Goal: Book appointment/travel/reservation

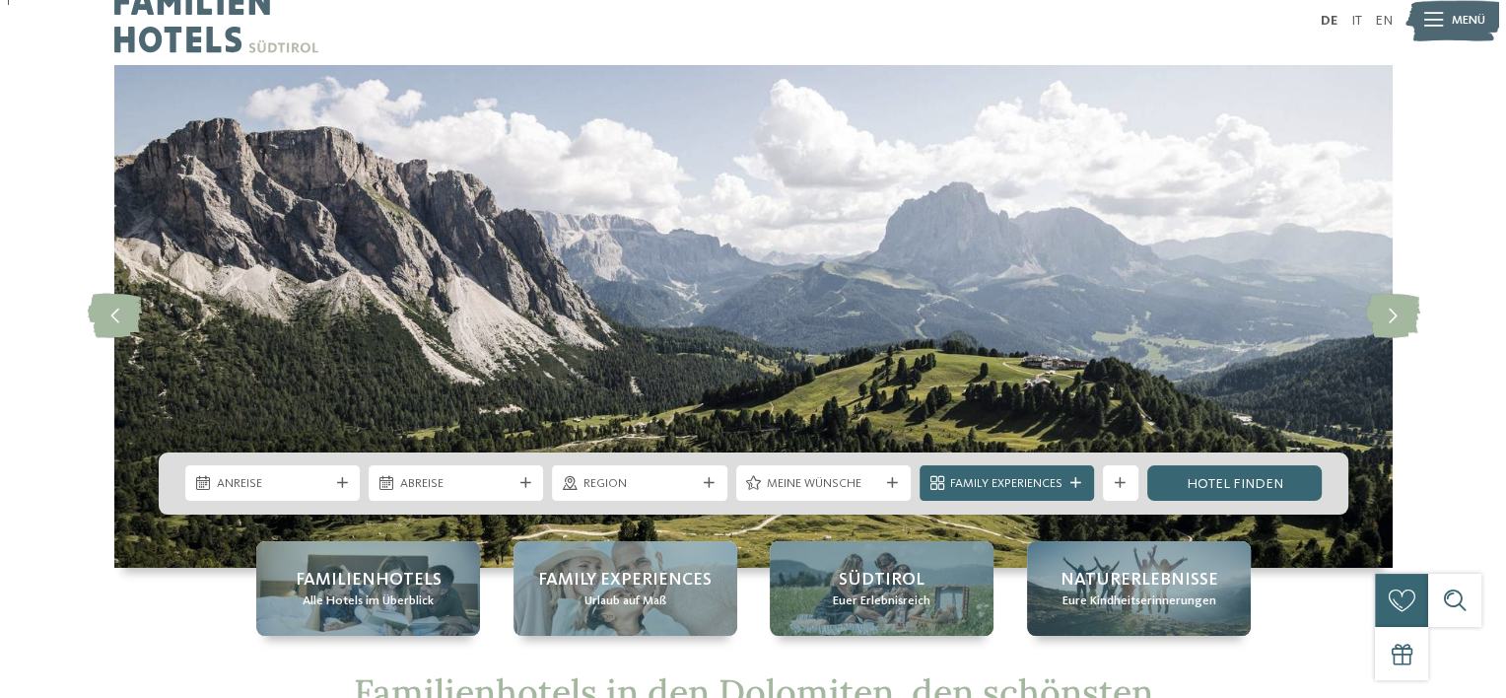
scroll to position [99, 0]
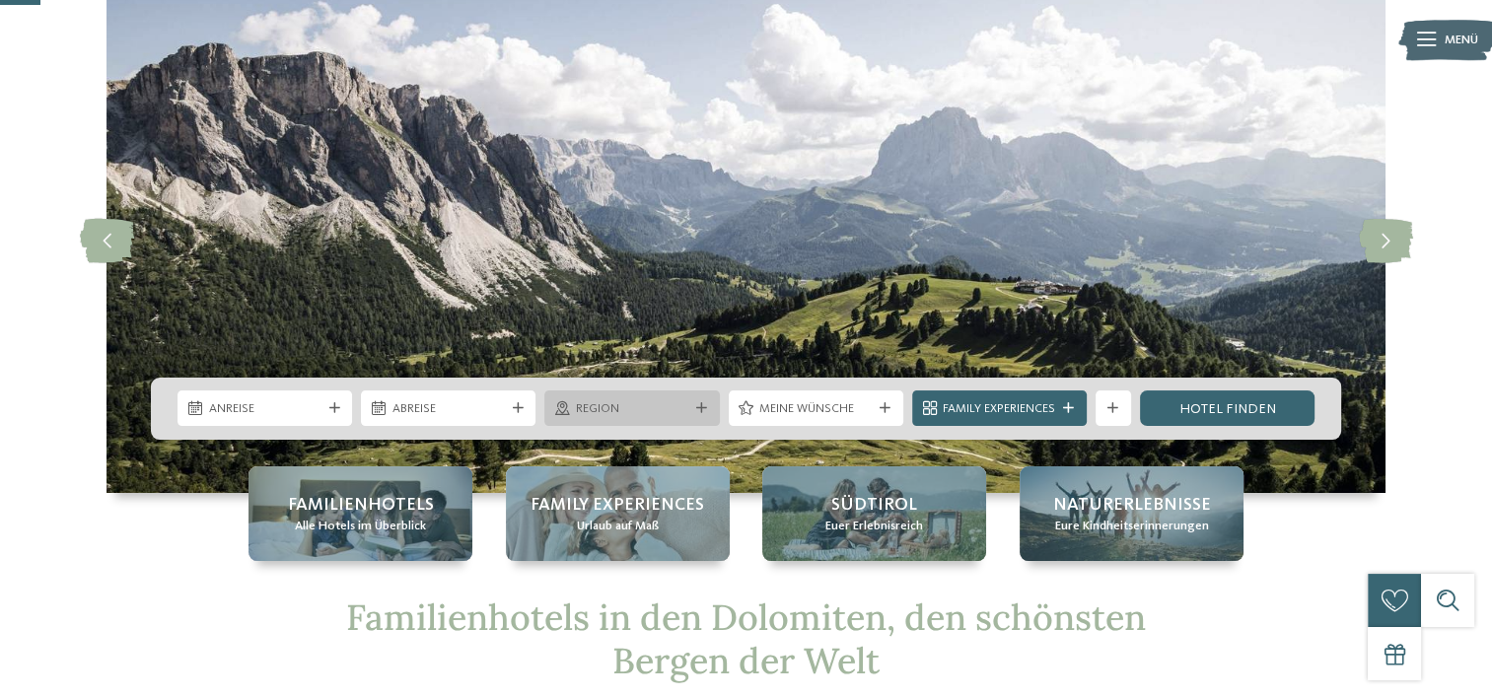
click at [698, 403] on icon at bounding box center [701, 408] width 11 height 11
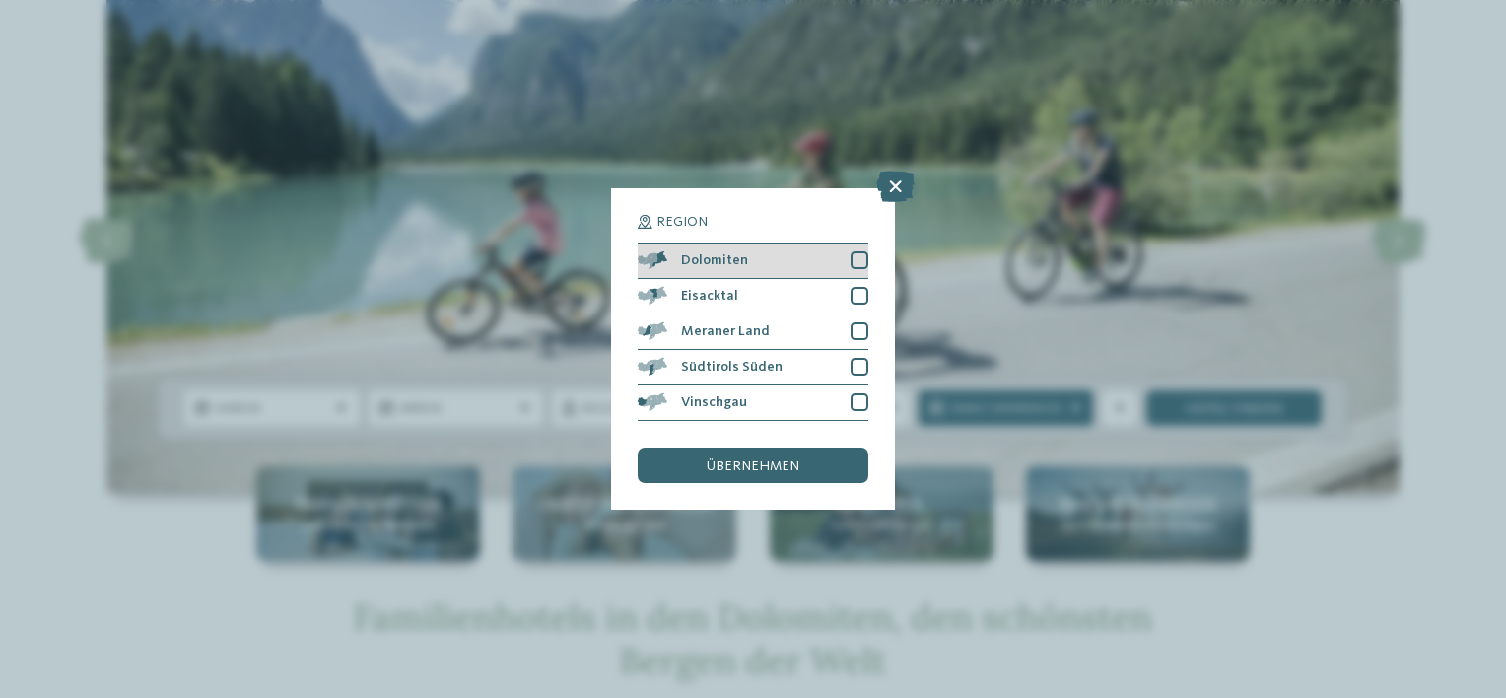
click at [865, 258] on div at bounding box center [860, 260] width 18 height 18
click at [856, 293] on div at bounding box center [860, 296] width 18 height 18
click at [759, 465] on span "übernehmen" at bounding box center [753, 466] width 93 height 14
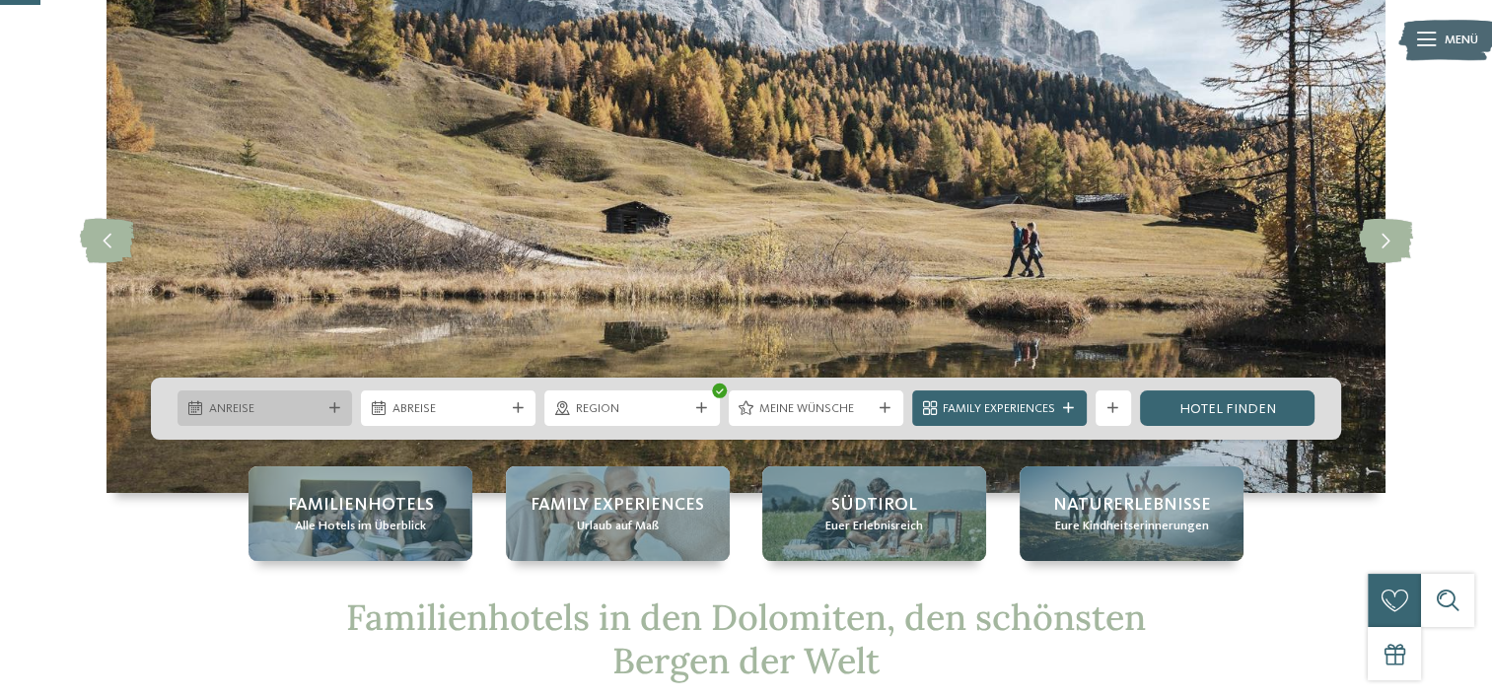
click at [337, 406] on icon at bounding box center [334, 408] width 11 height 11
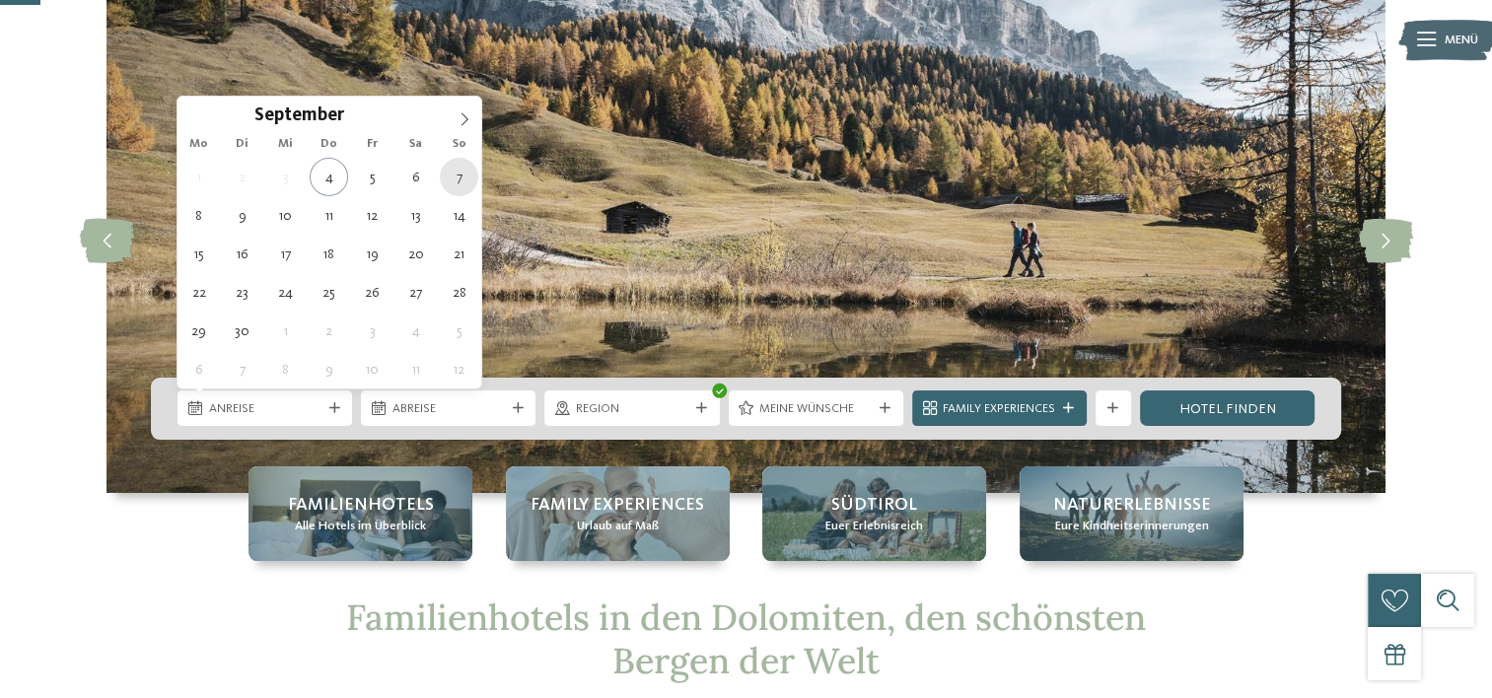
type div "[DATE]"
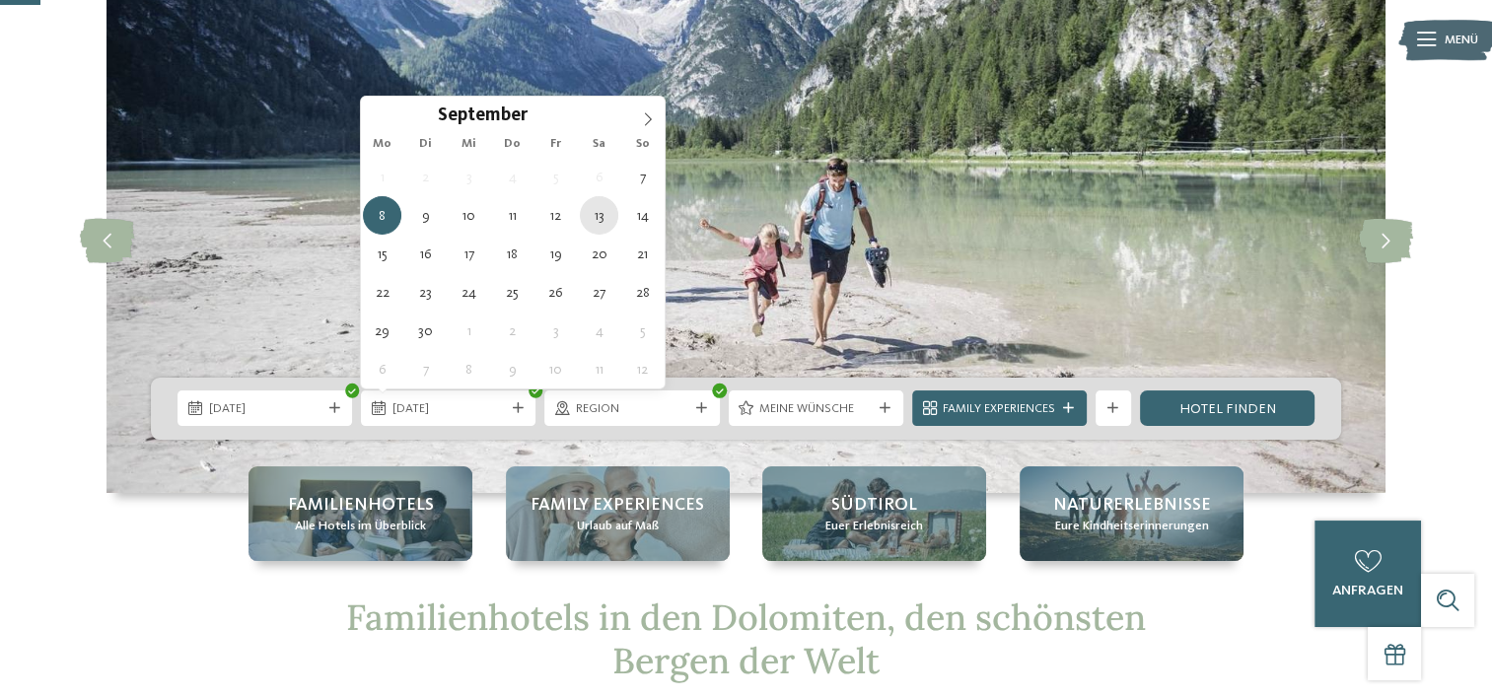
type div "[DATE]"
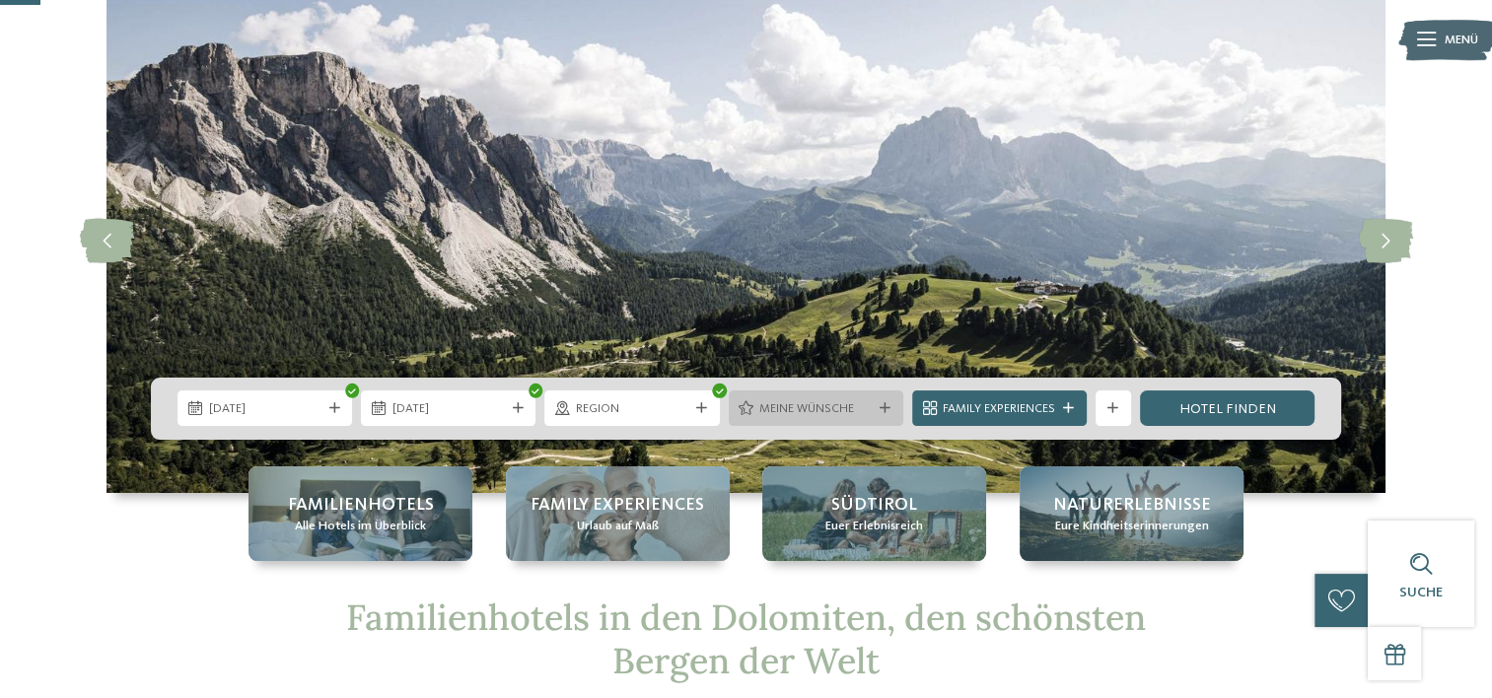
click at [888, 406] on icon at bounding box center [884, 408] width 11 height 11
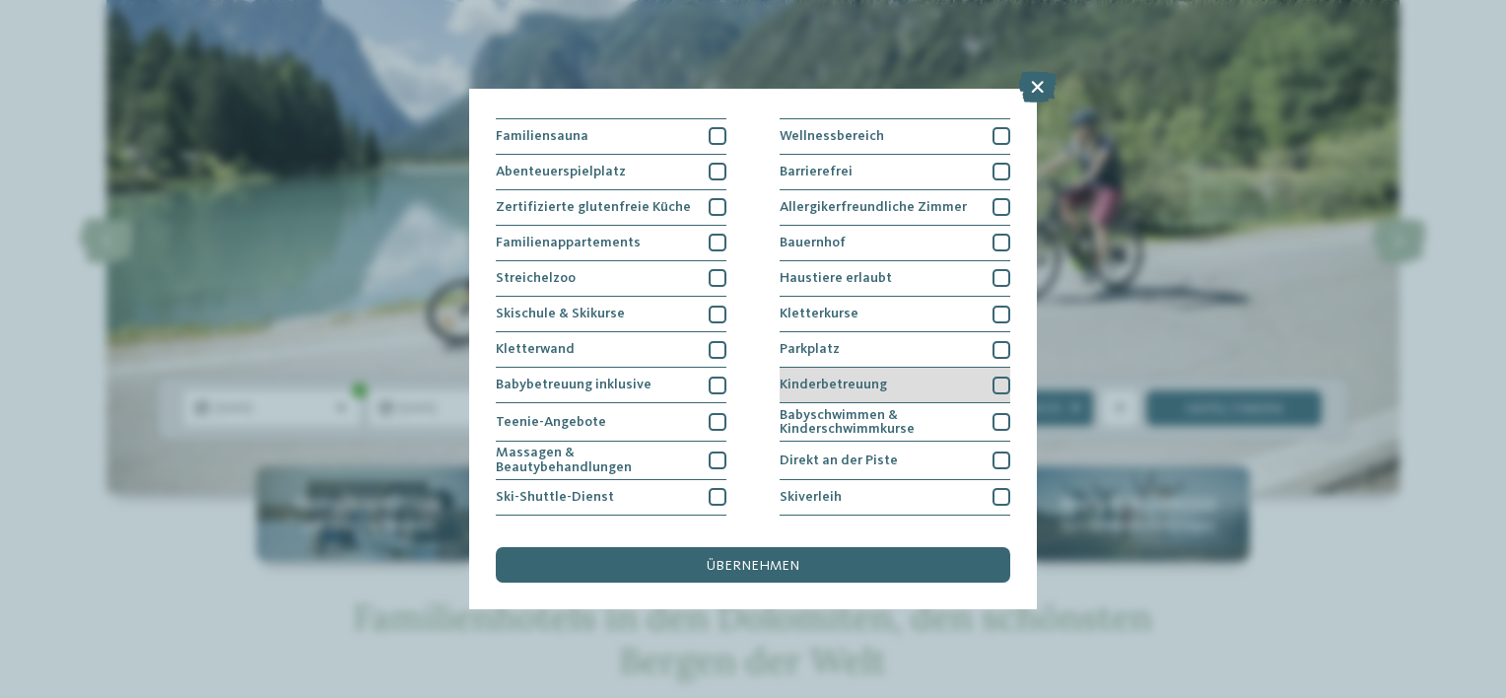
click at [993, 381] on div at bounding box center [1002, 386] width 18 height 18
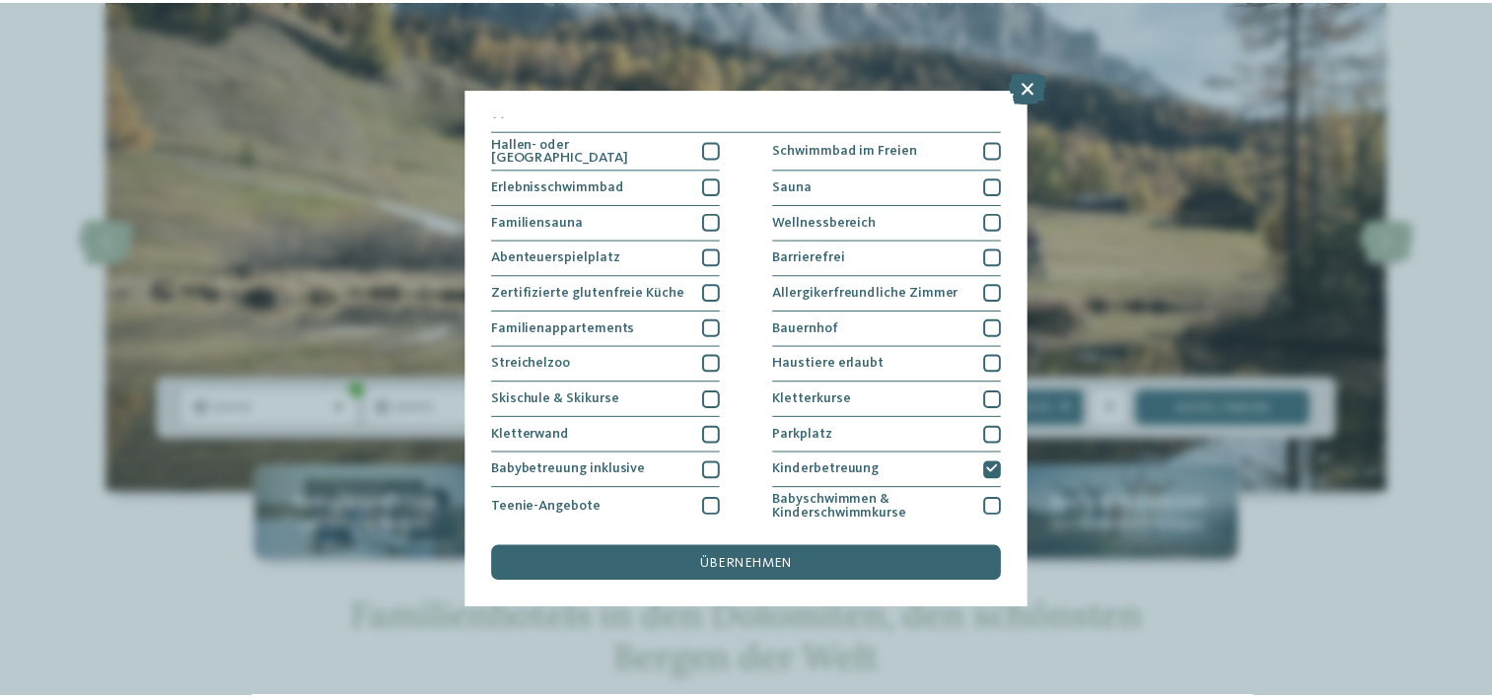
scroll to position [0, 0]
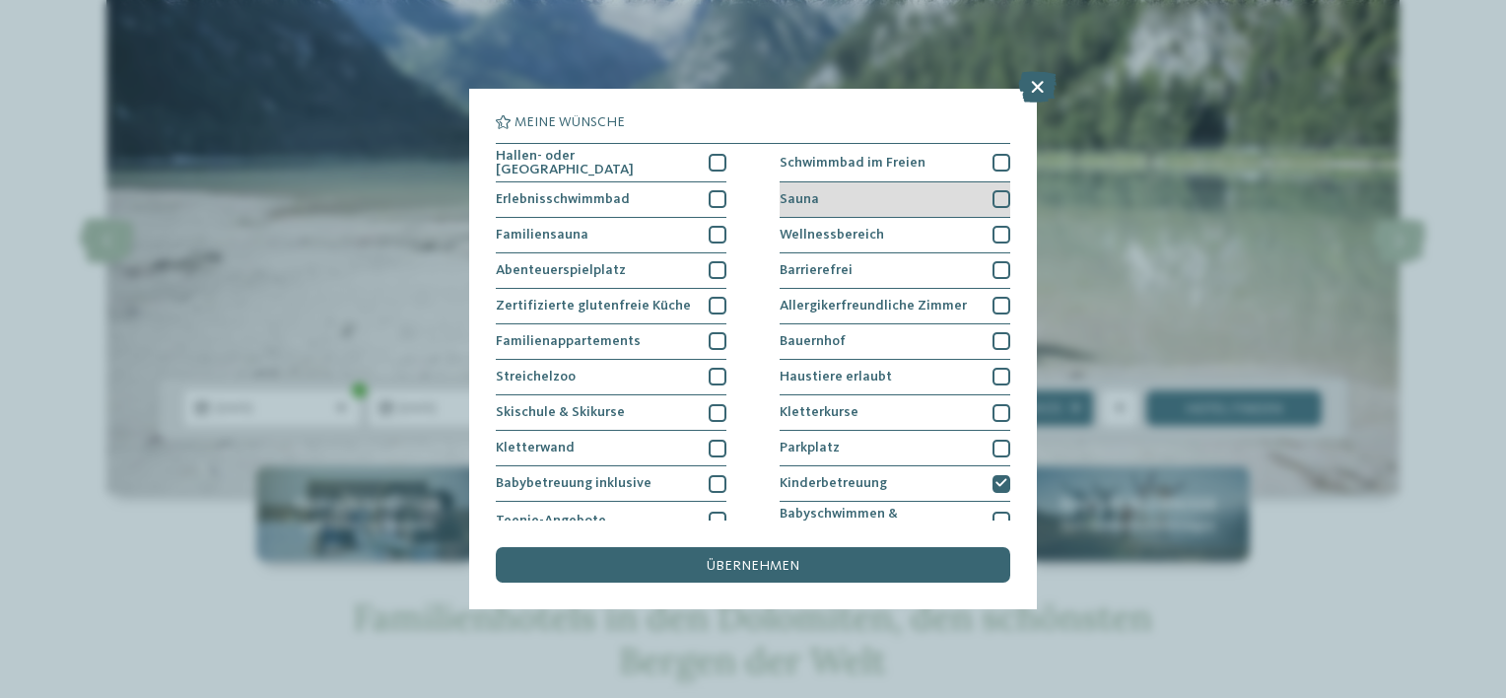
click at [993, 190] on div at bounding box center [1002, 199] width 18 height 18
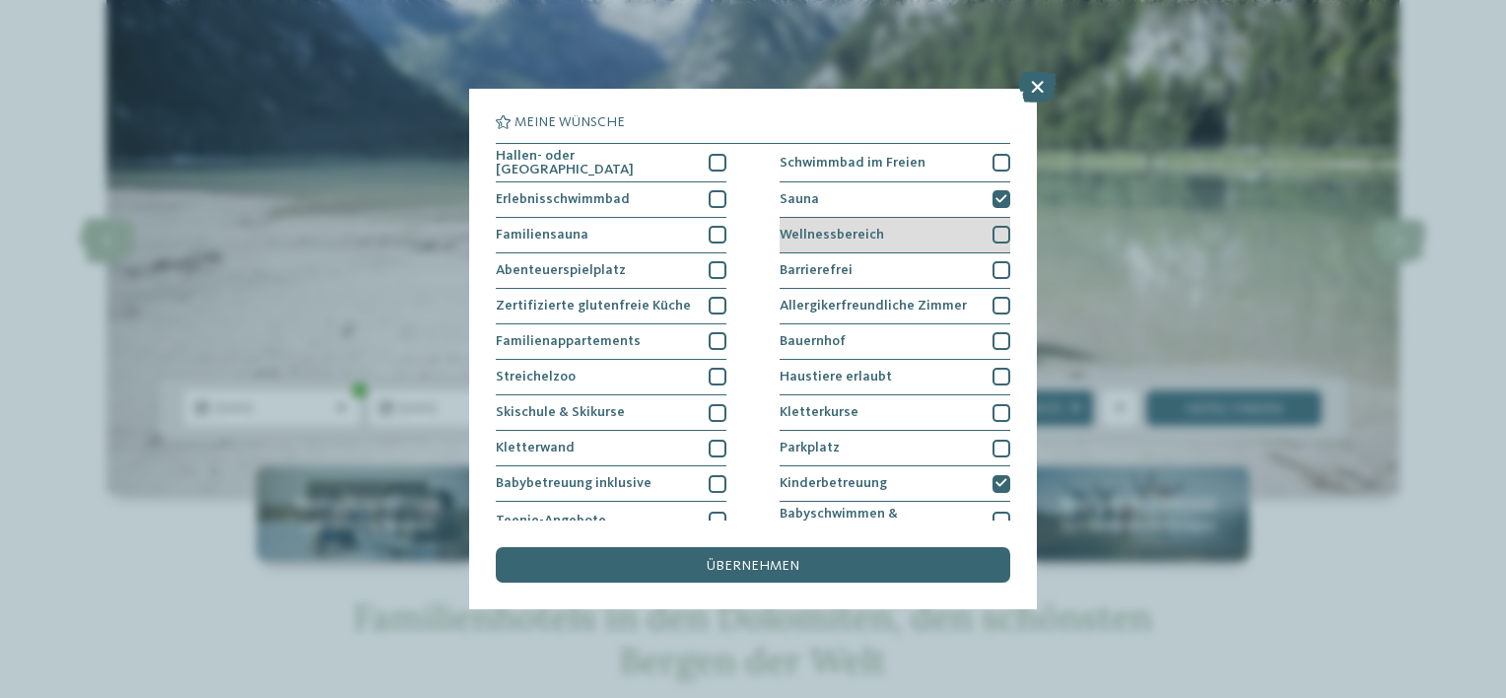
click at [993, 226] on div at bounding box center [1002, 235] width 18 height 18
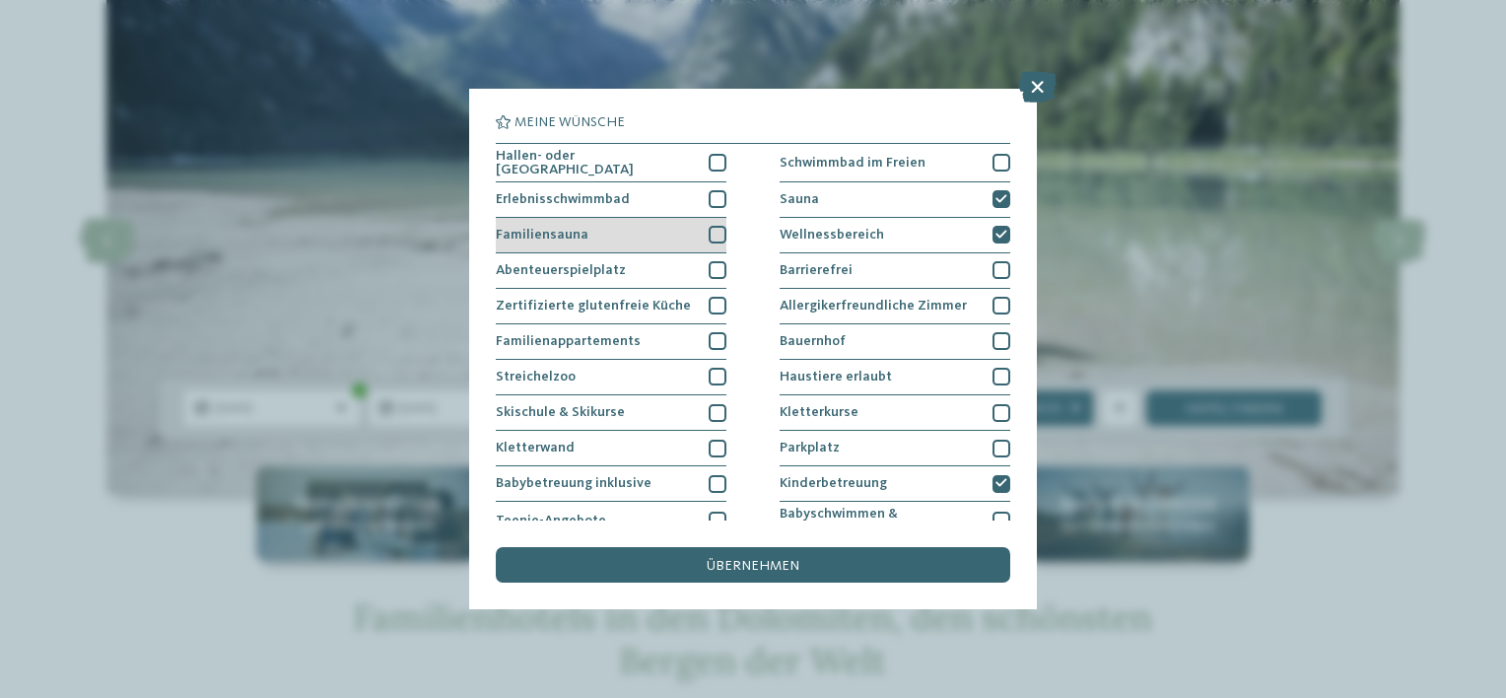
click at [713, 226] on div at bounding box center [718, 235] width 18 height 18
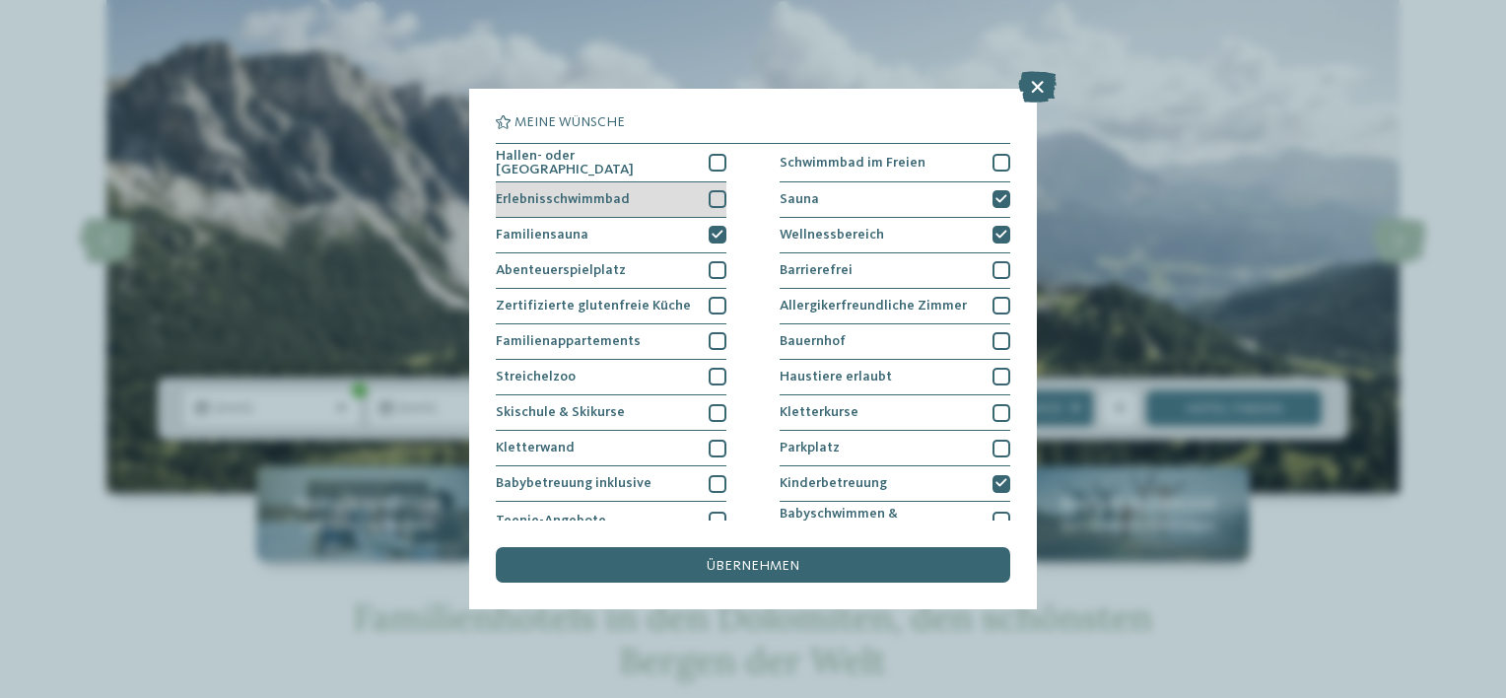
click at [699, 199] on div "Erlebnisschwimmbad" at bounding box center [611, 199] width 231 height 35
click at [709, 158] on div at bounding box center [718, 163] width 18 height 18
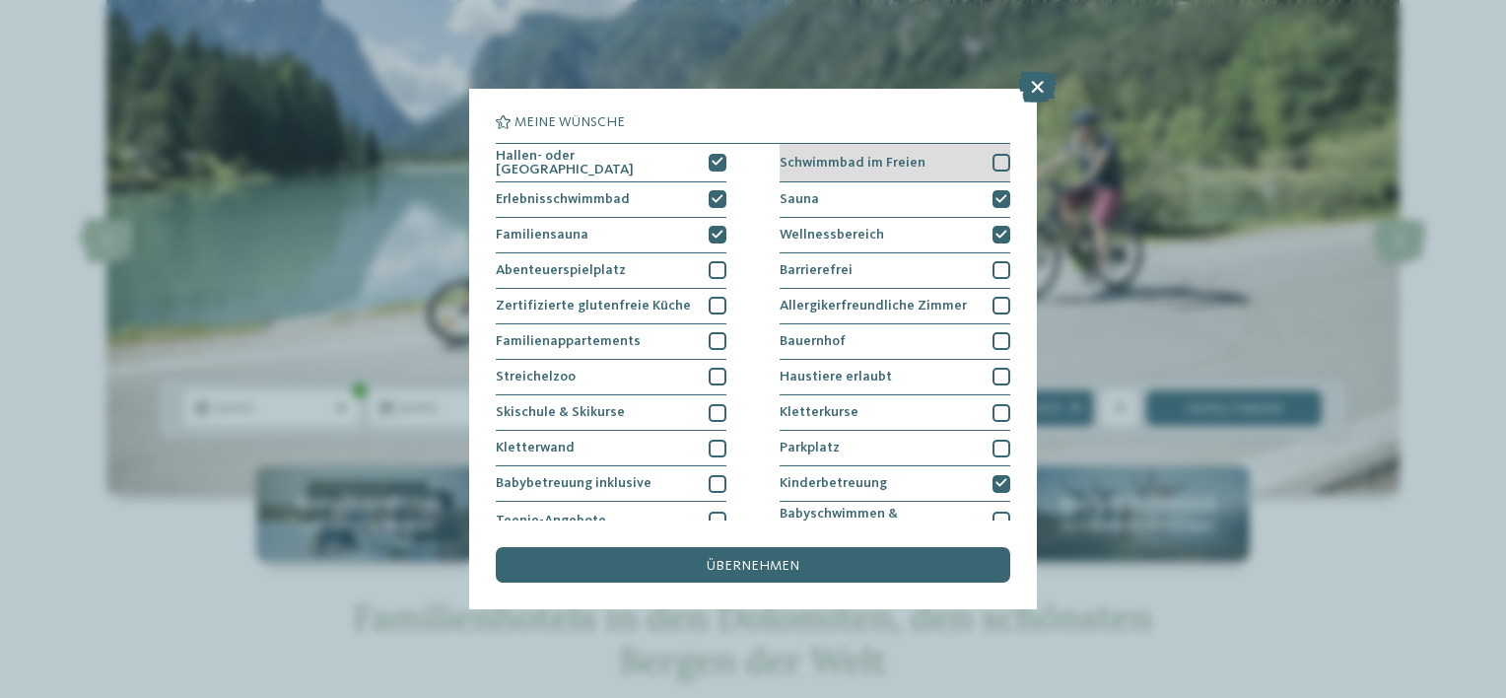
click at [995, 160] on div at bounding box center [1002, 163] width 18 height 18
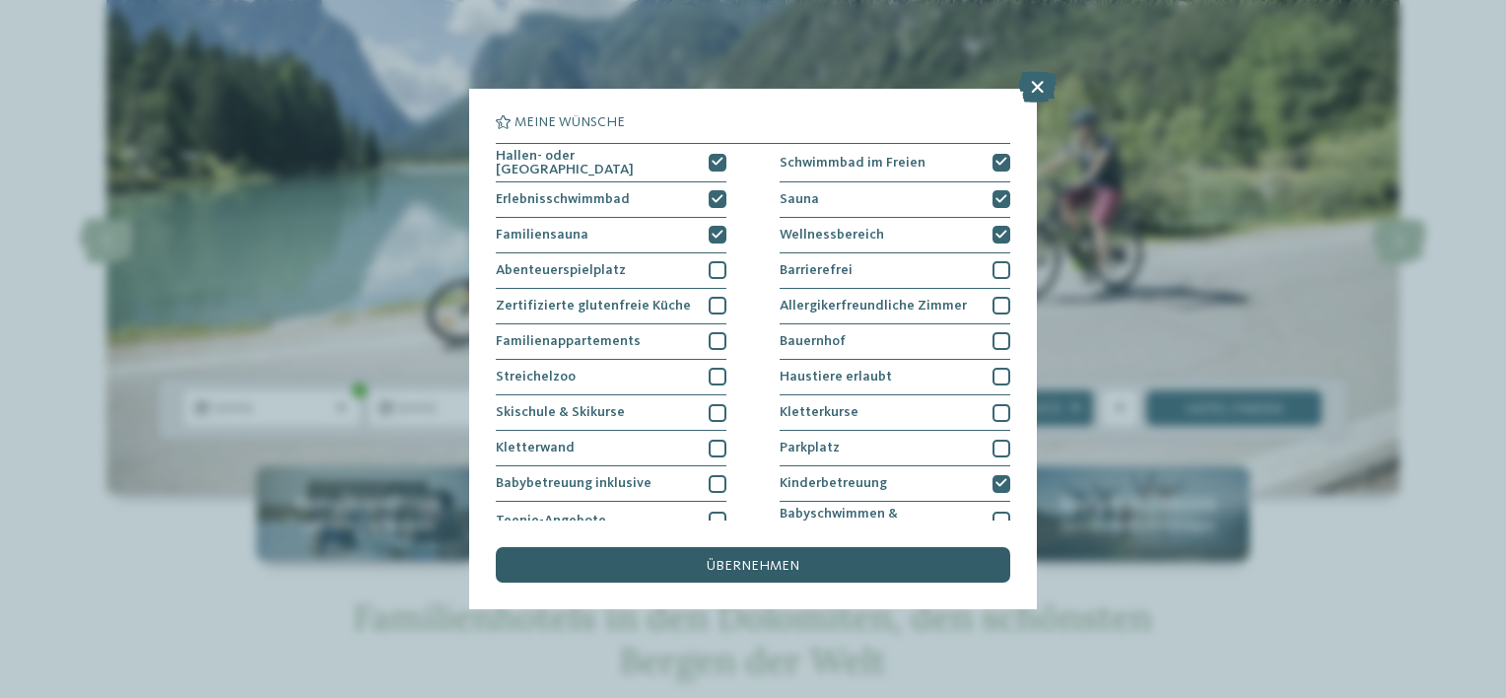
click at [769, 564] on span "übernehmen" at bounding box center [753, 566] width 93 height 14
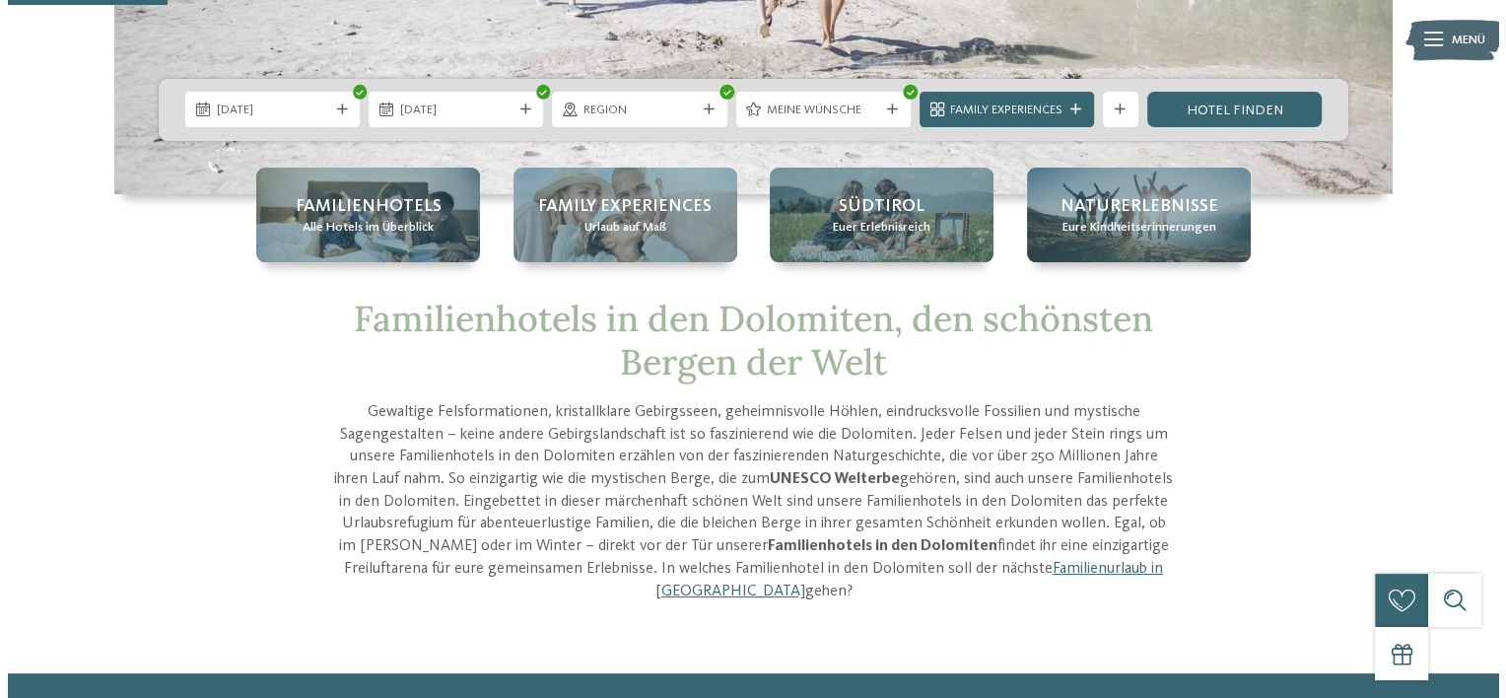
scroll to position [394, 0]
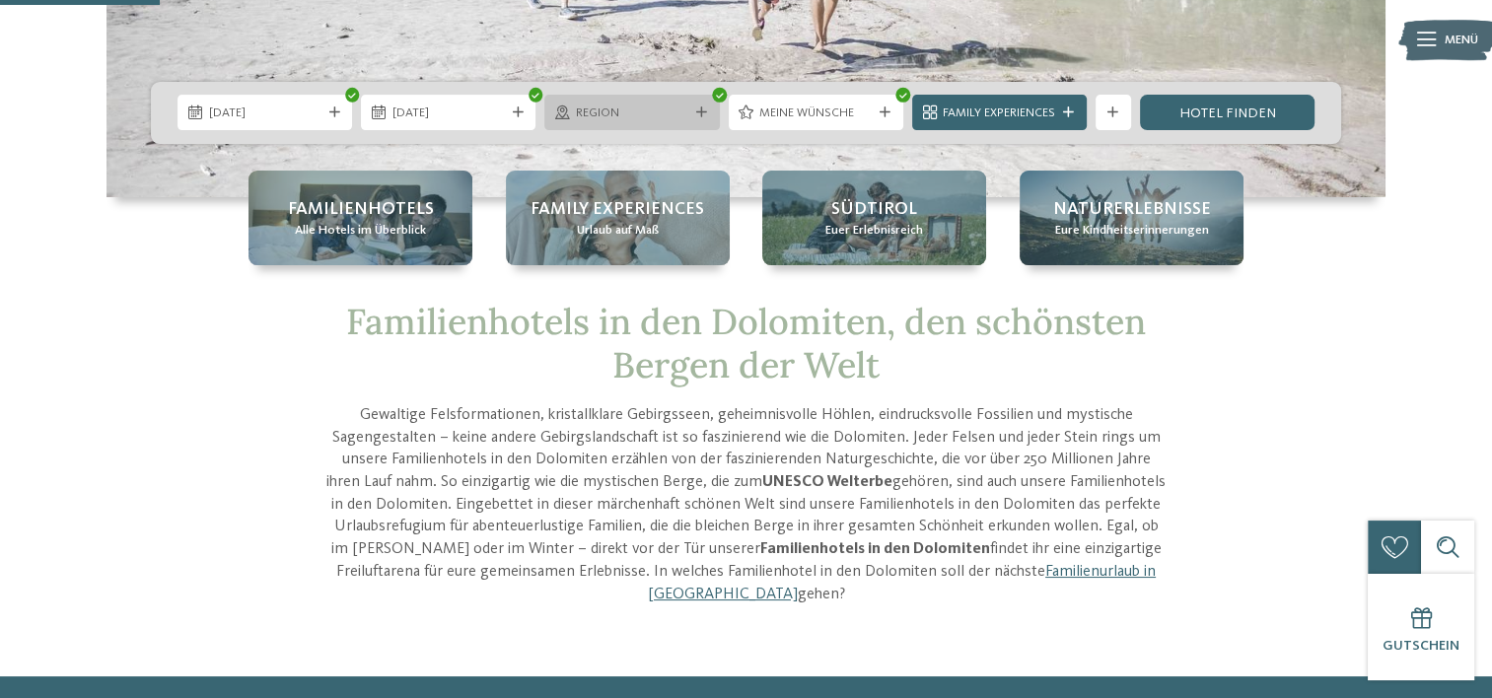
click at [705, 109] on icon at bounding box center [701, 112] width 11 height 11
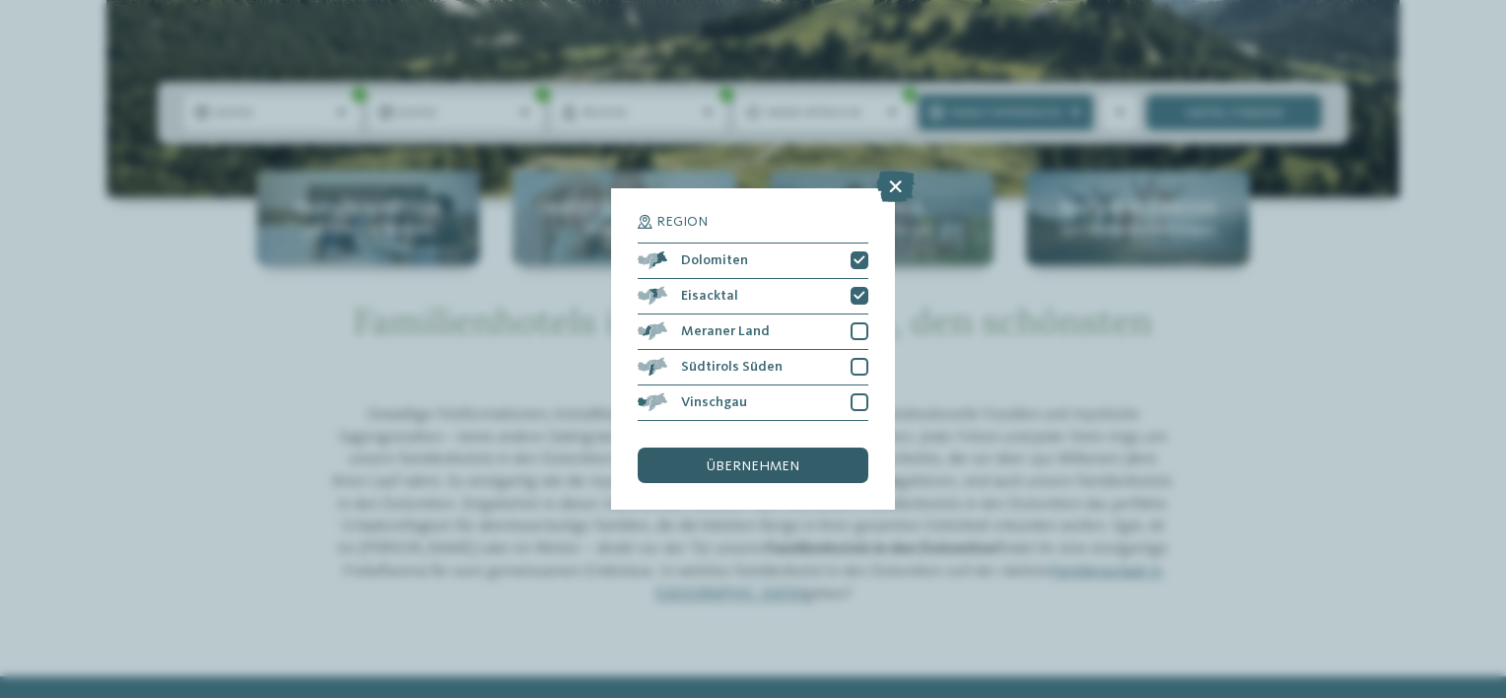
click at [735, 467] on span "übernehmen" at bounding box center [753, 466] width 93 height 14
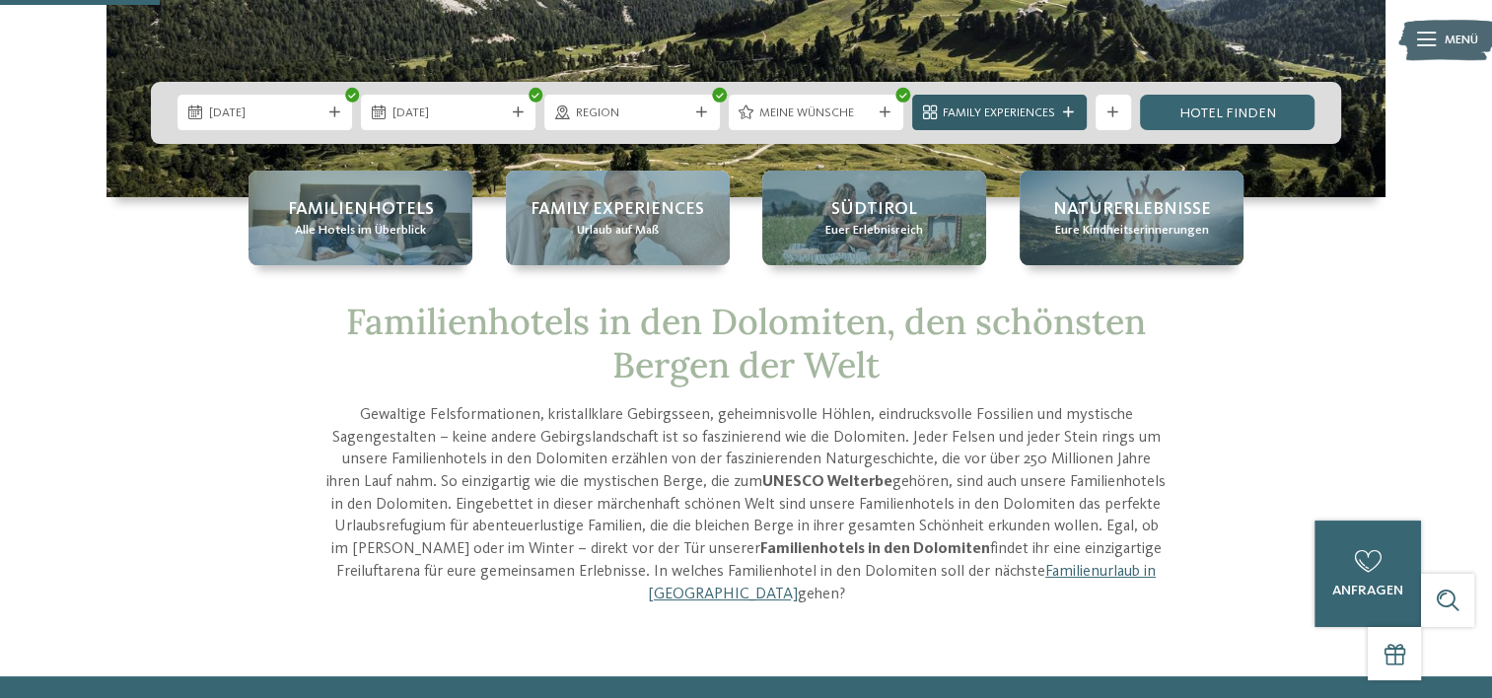
click at [1068, 107] on icon at bounding box center [1068, 112] width 11 height 11
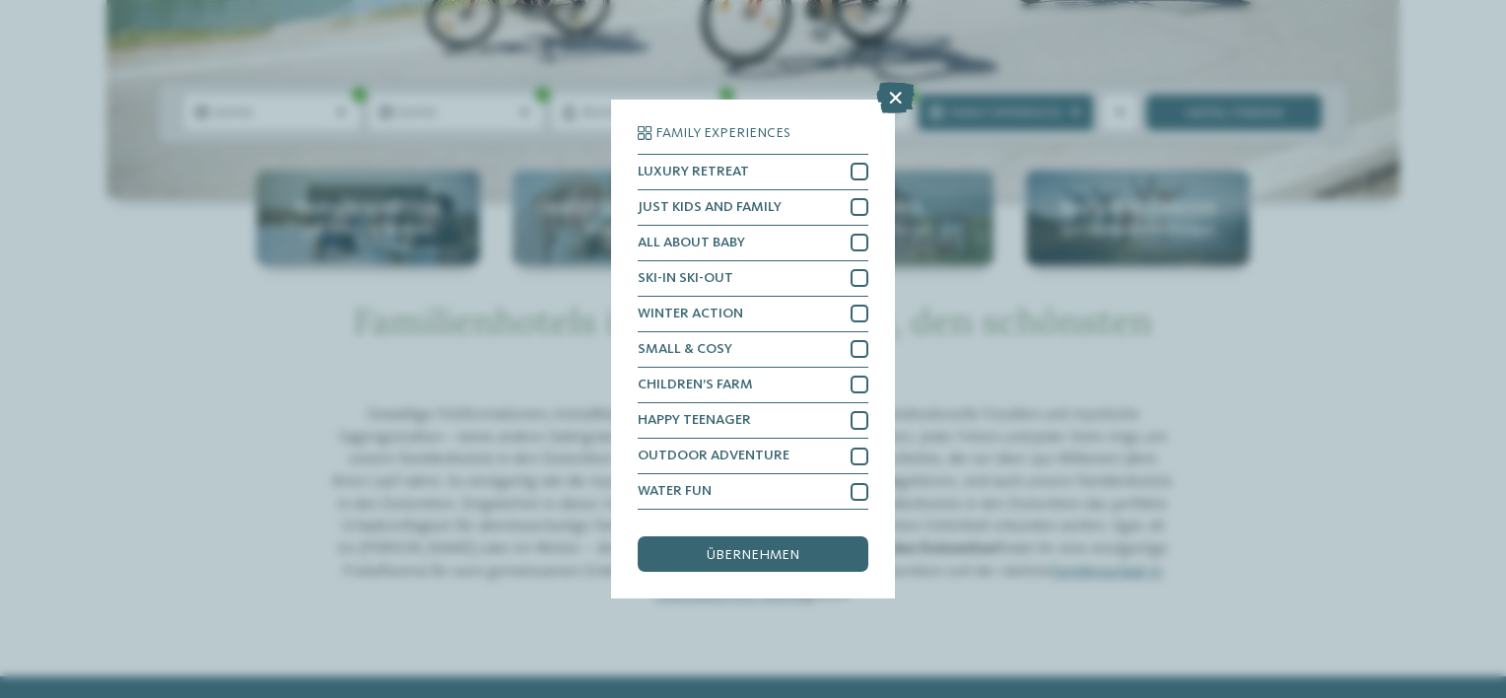
click at [1017, 295] on div "Family Experiences LUXURY RETREAT JUST KIDS AND FAMILY" at bounding box center [753, 349] width 1506 height 698
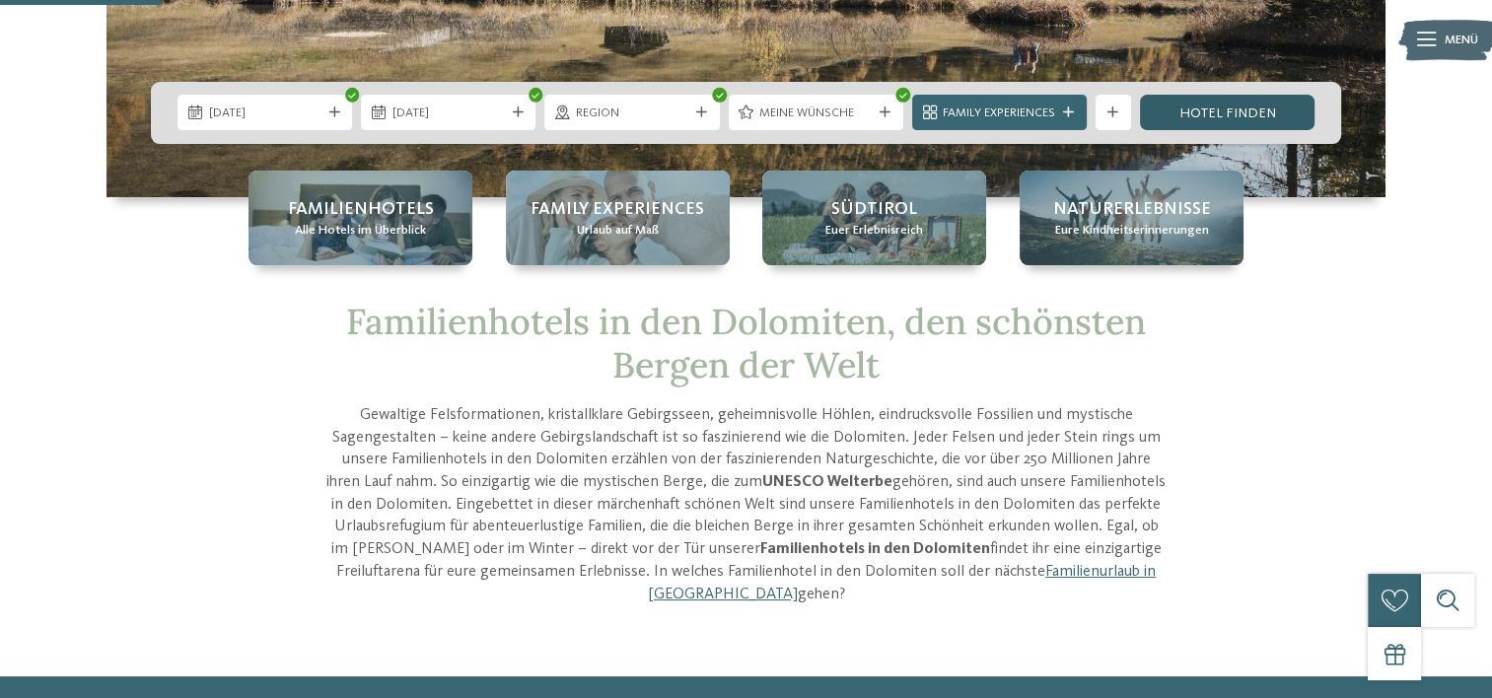
click at [1211, 110] on link "Hotel finden" at bounding box center [1227, 112] width 174 height 35
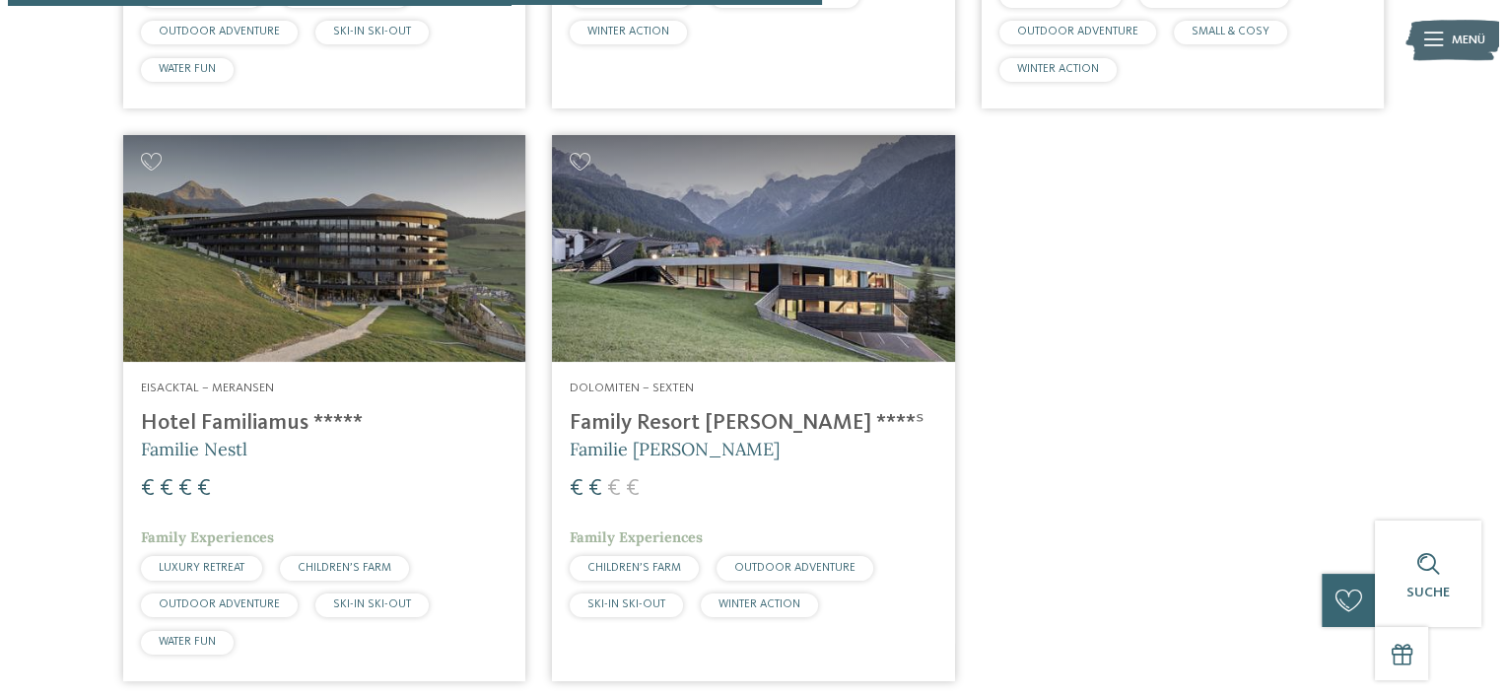
scroll to position [1207, 0]
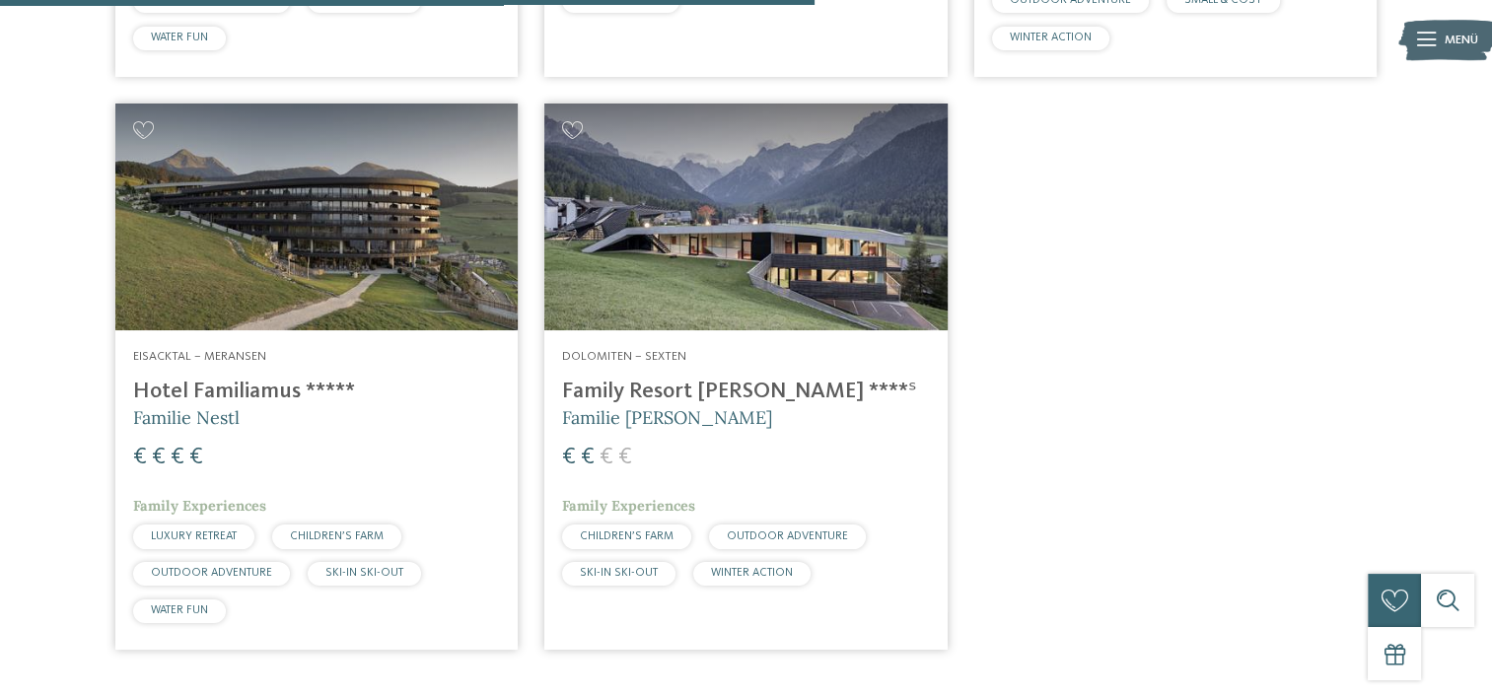
click at [685, 288] on img at bounding box center [745, 217] width 402 height 227
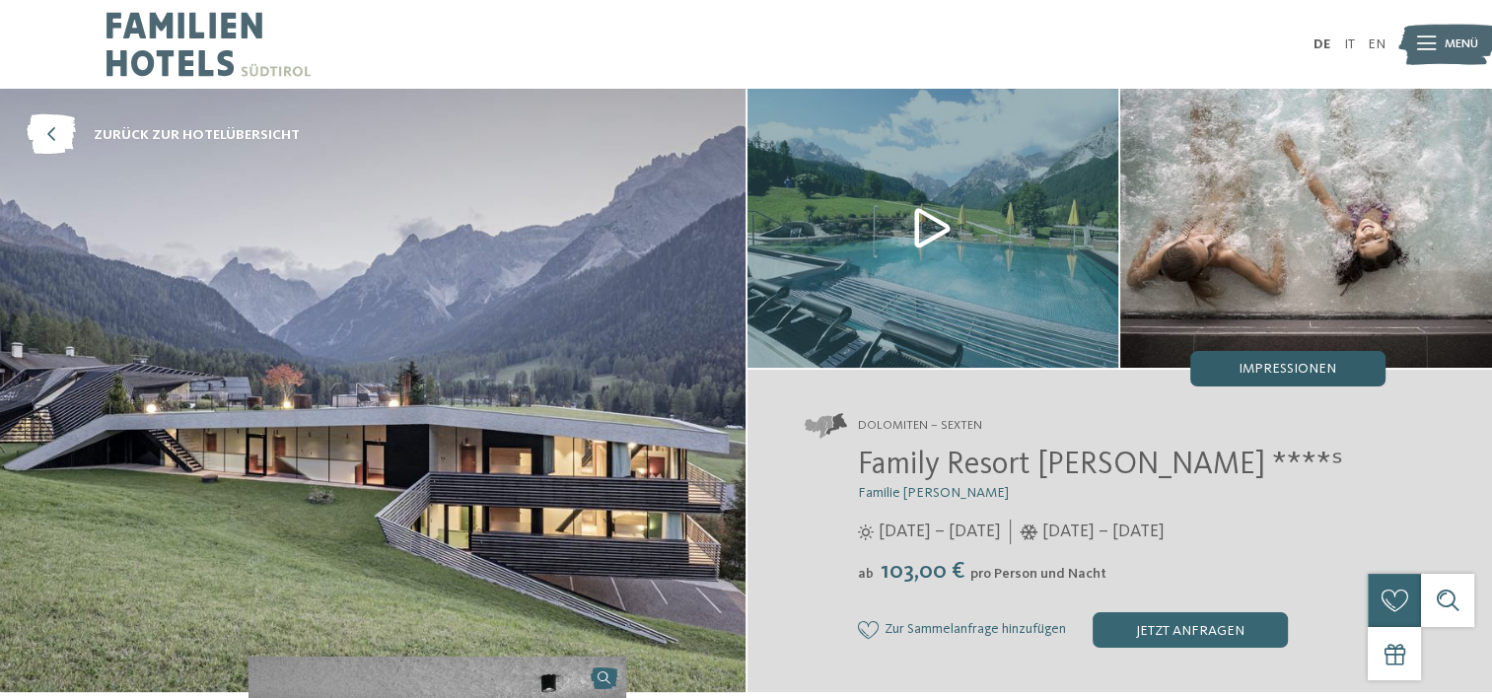
click at [1254, 364] on span "Impressionen" at bounding box center [1287, 369] width 98 height 14
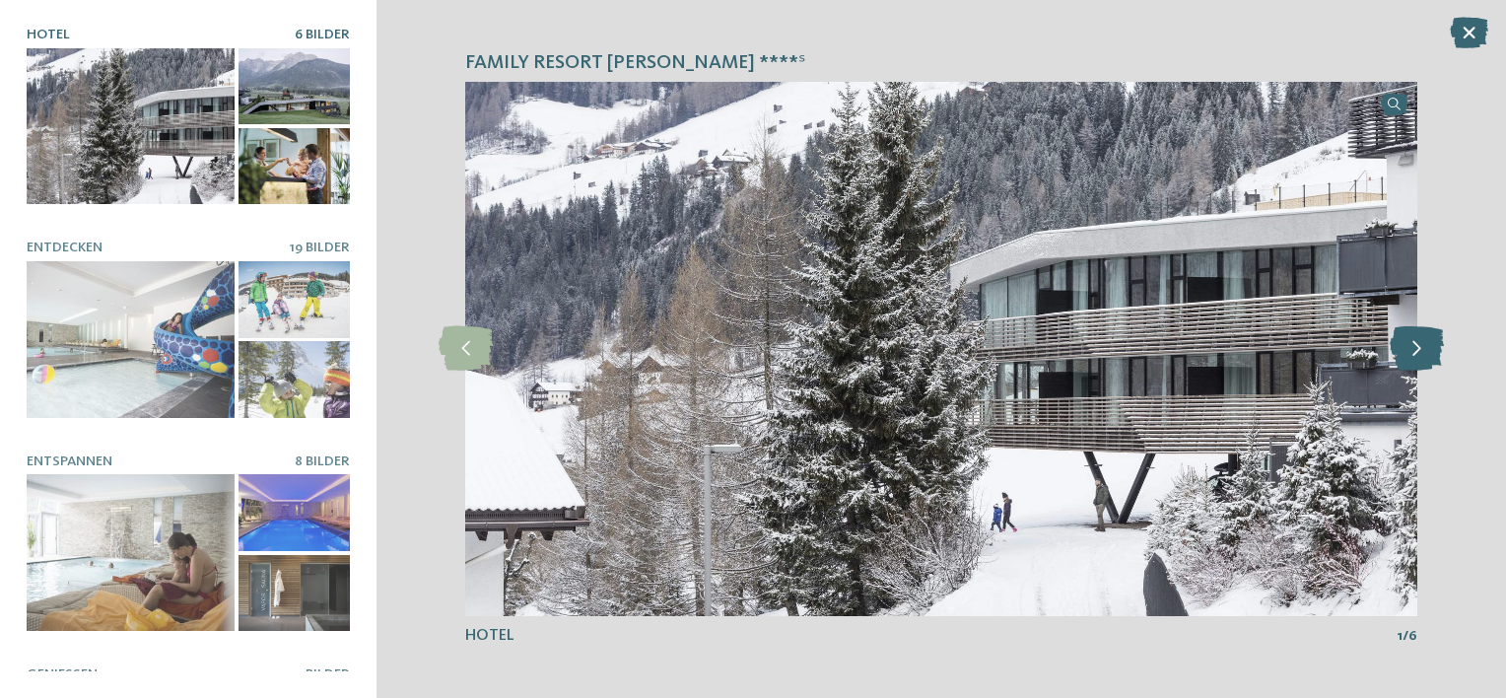
click at [1420, 350] on icon at bounding box center [1417, 348] width 54 height 44
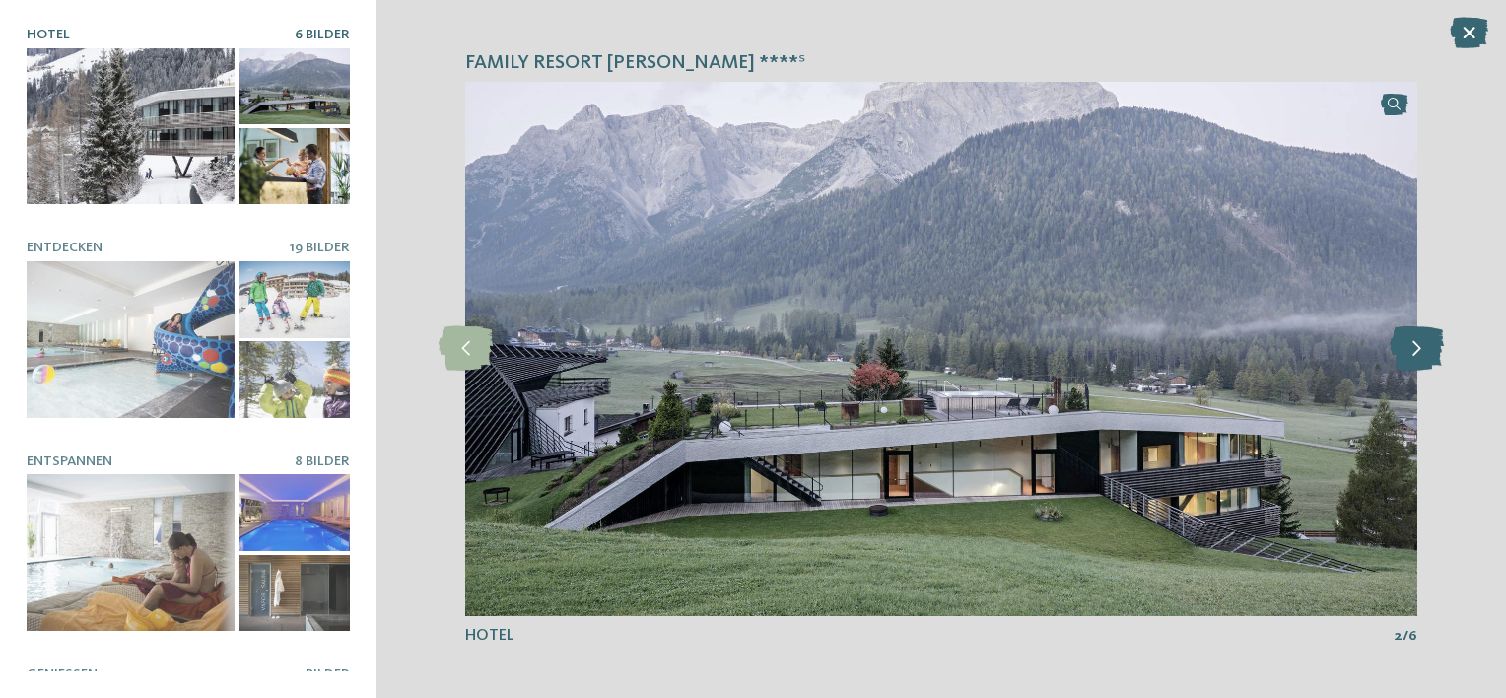
click at [1420, 350] on icon at bounding box center [1417, 348] width 54 height 44
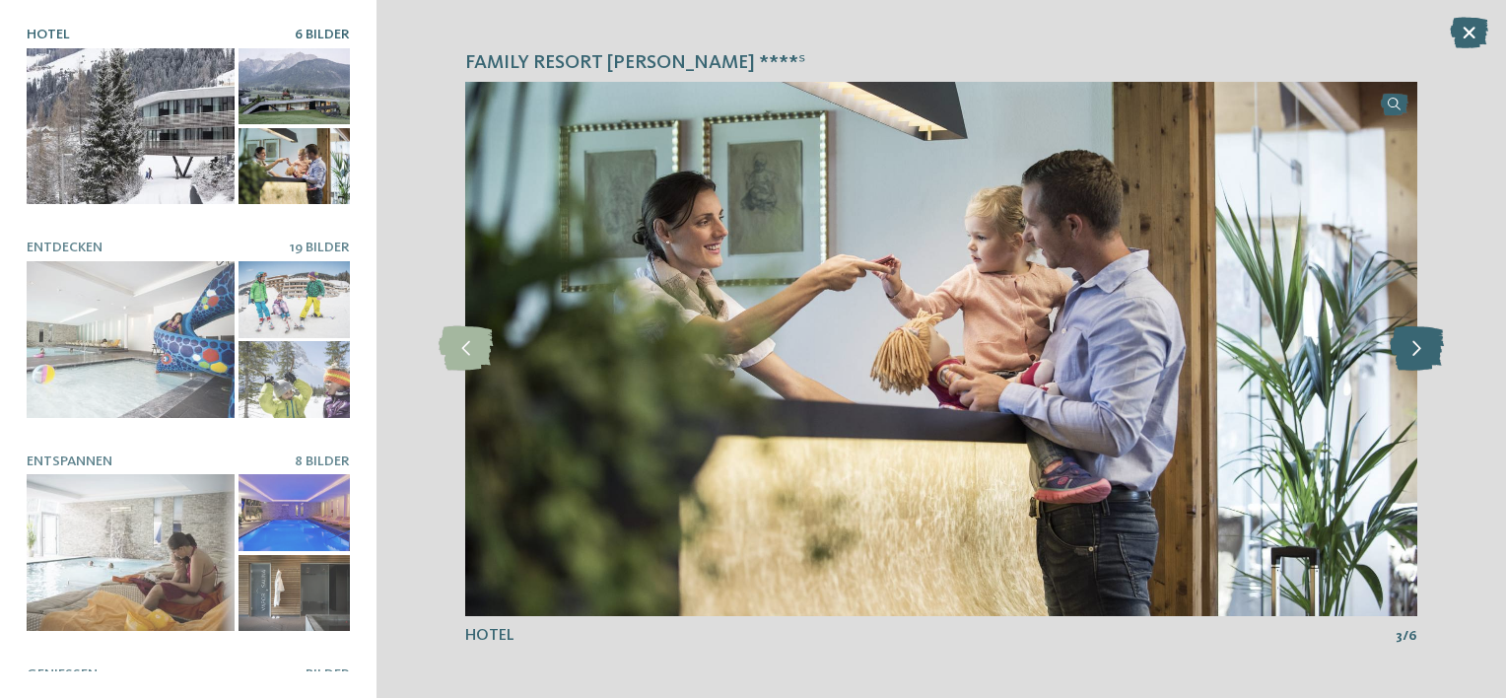
click at [1420, 350] on icon at bounding box center [1417, 348] width 54 height 44
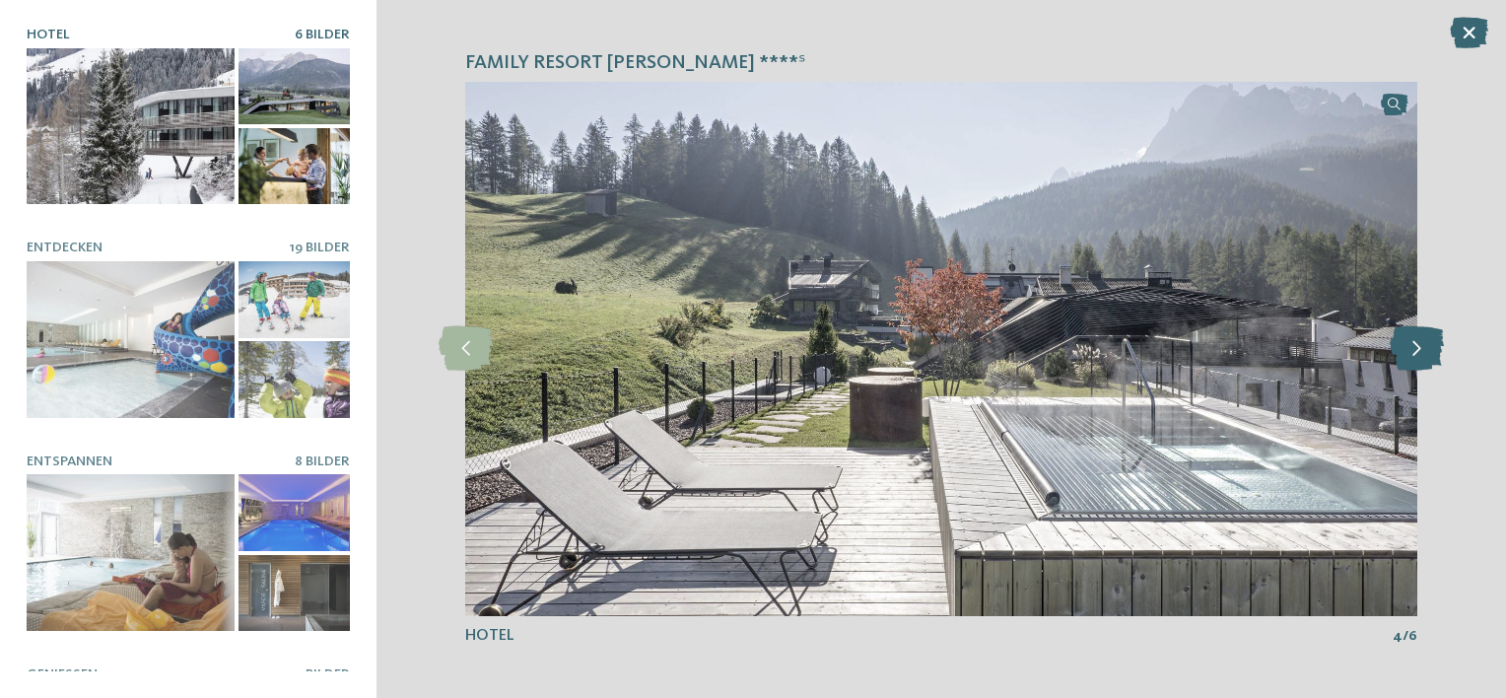
click at [1420, 350] on icon at bounding box center [1417, 348] width 54 height 44
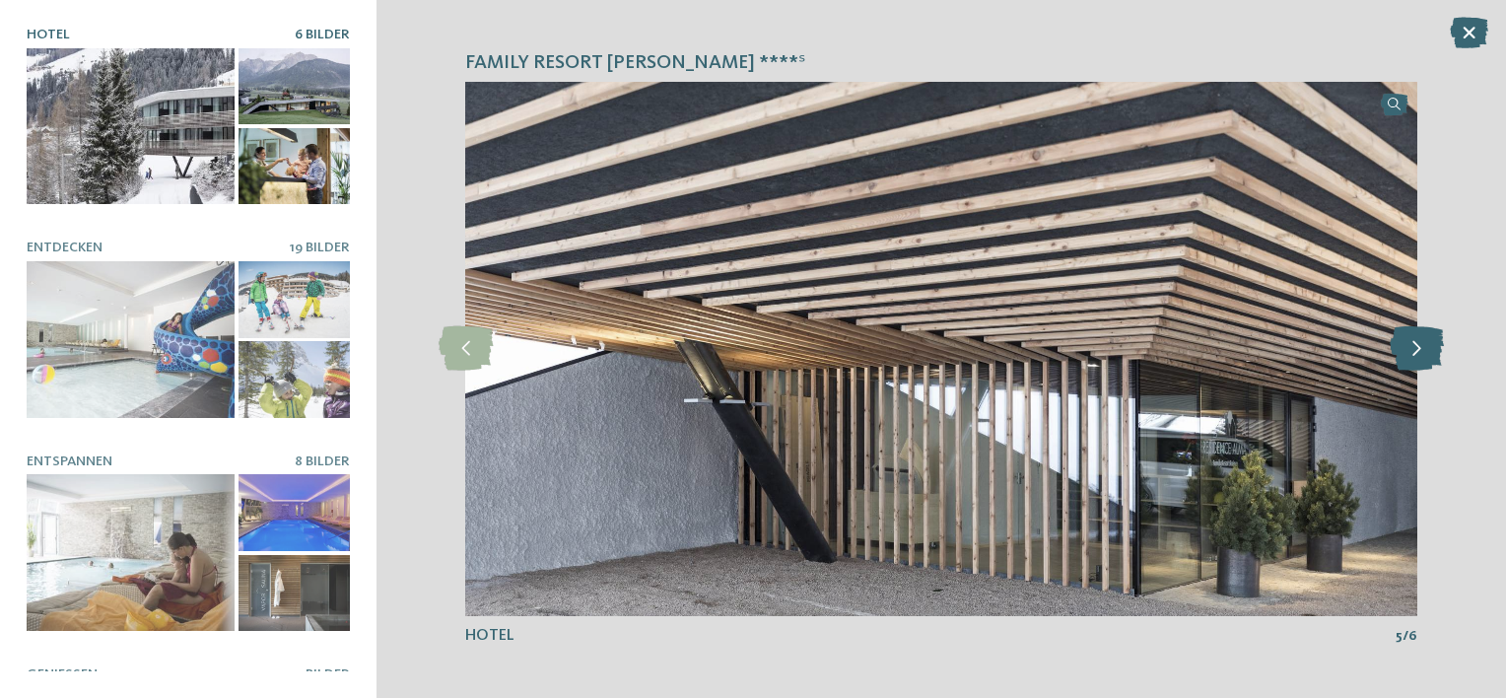
click at [1420, 350] on icon at bounding box center [1417, 348] width 54 height 44
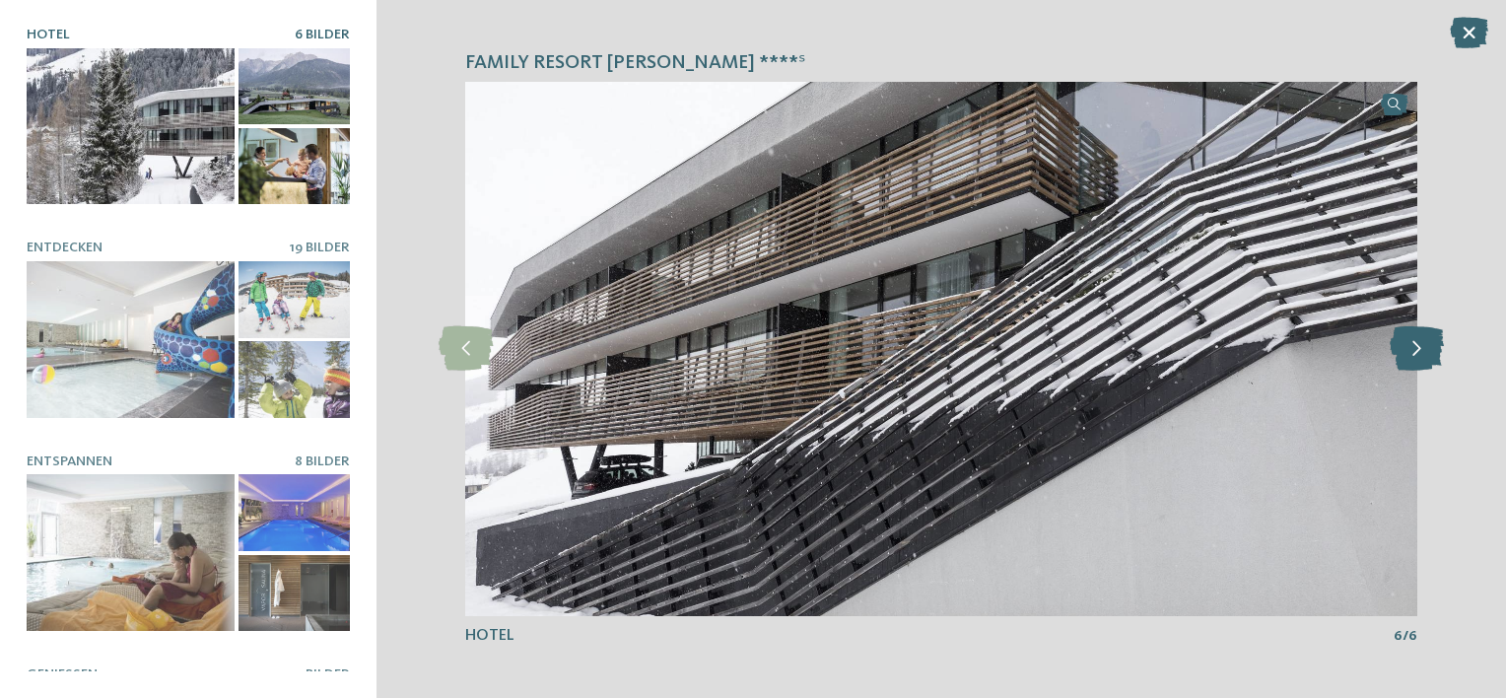
click at [1420, 350] on icon at bounding box center [1417, 348] width 54 height 44
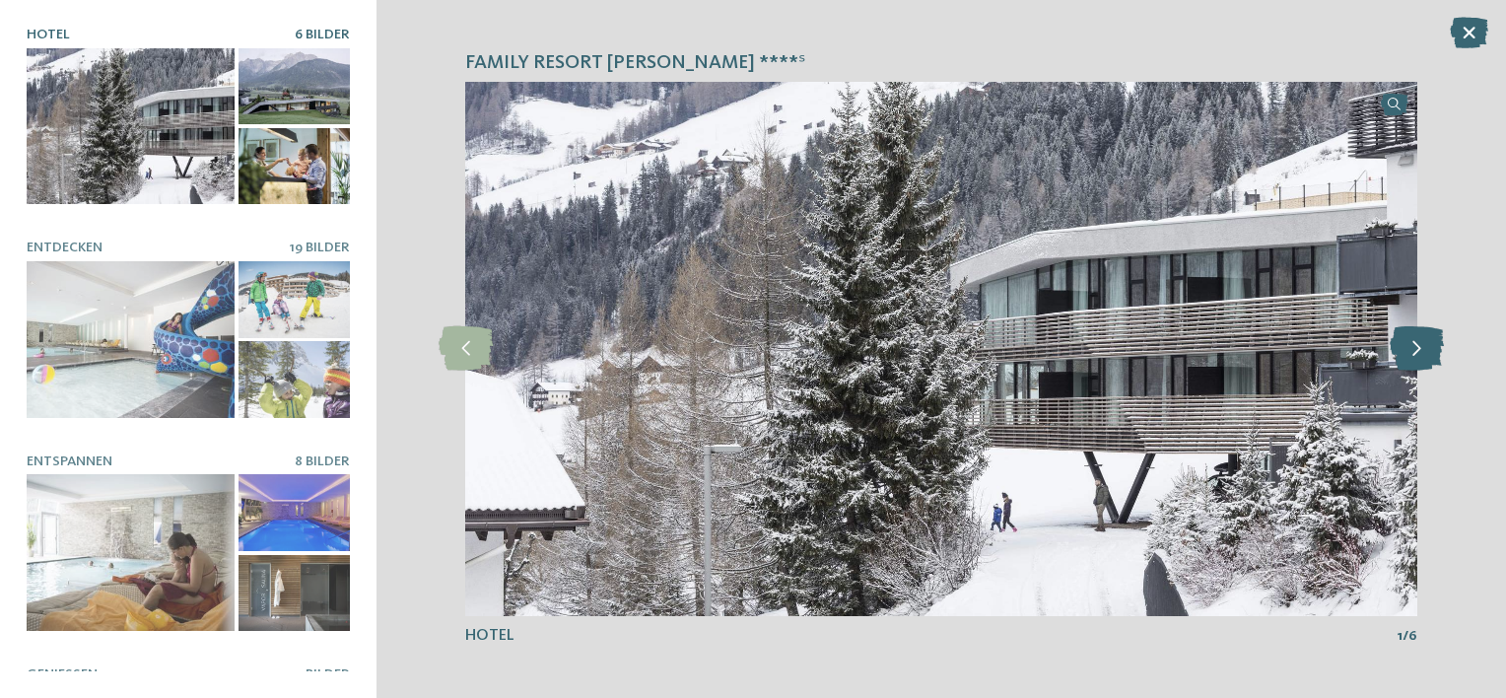
click at [1420, 350] on icon at bounding box center [1417, 348] width 54 height 44
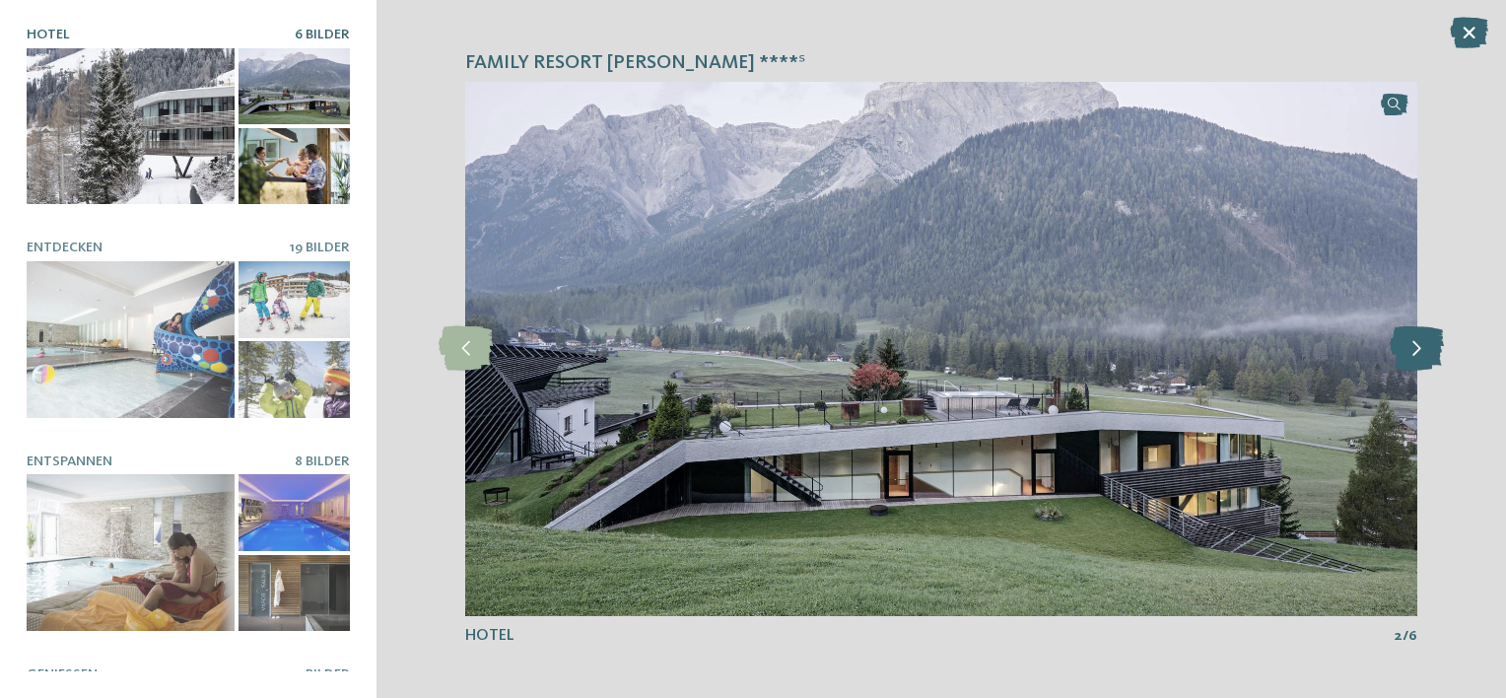
click at [1420, 350] on icon at bounding box center [1417, 348] width 54 height 44
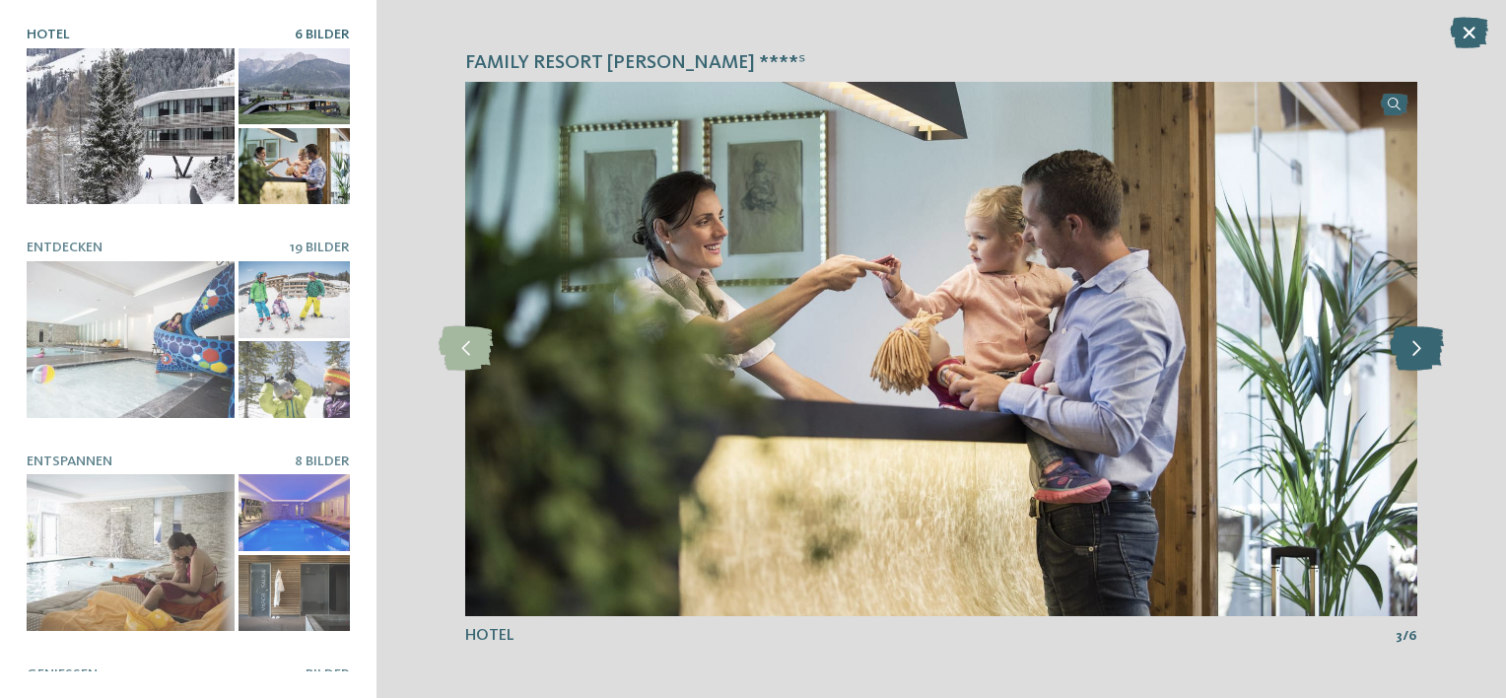
click at [1420, 350] on icon at bounding box center [1417, 348] width 54 height 44
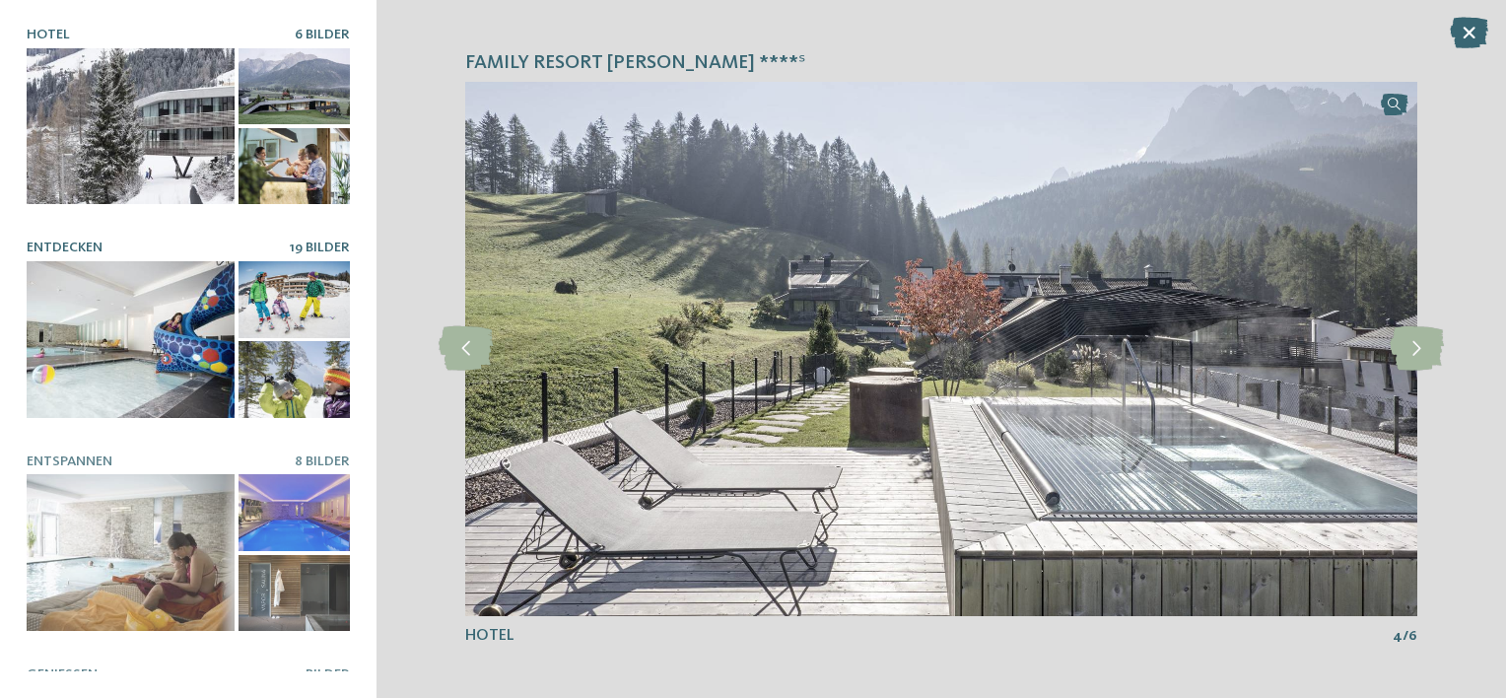
click at [187, 340] on div at bounding box center [131, 339] width 208 height 157
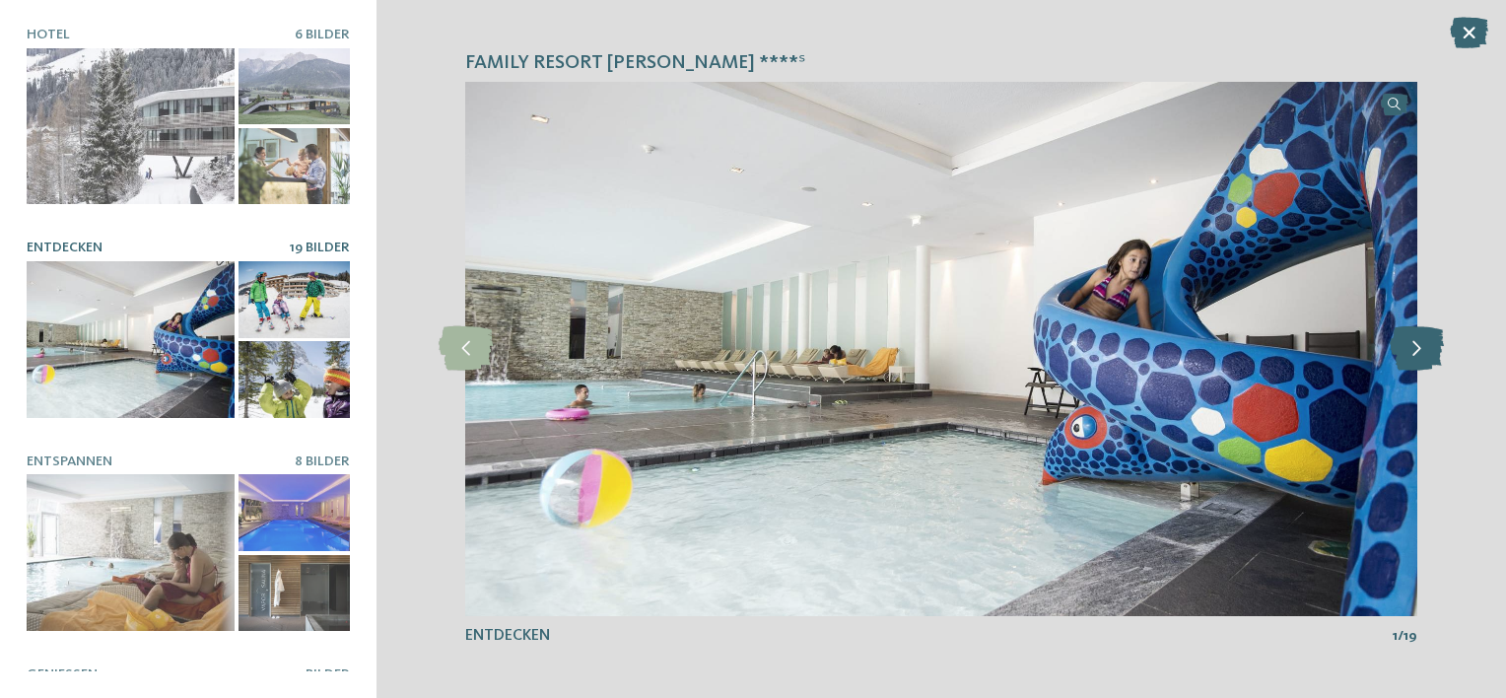
click at [1417, 352] on icon at bounding box center [1417, 348] width 54 height 44
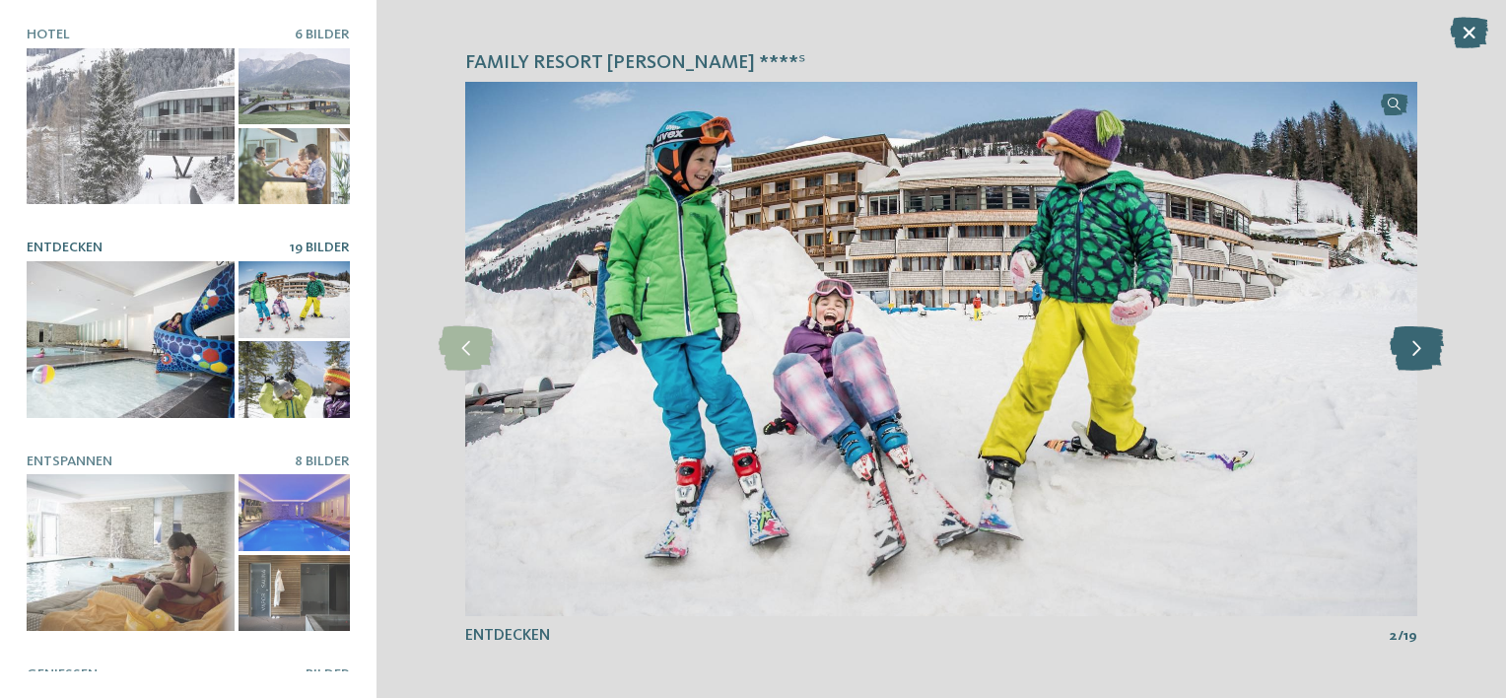
click at [1417, 352] on icon at bounding box center [1417, 348] width 54 height 44
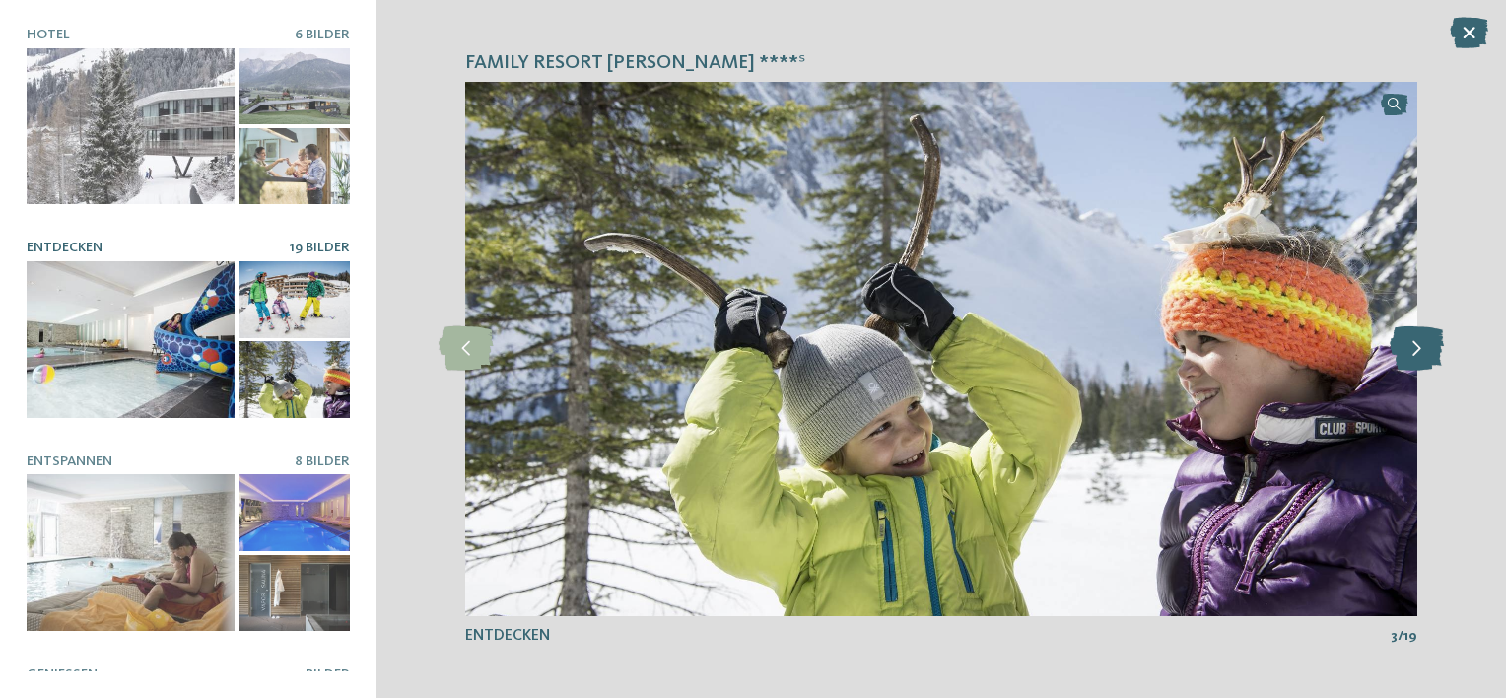
click at [1417, 352] on icon at bounding box center [1417, 348] width 54 height 44
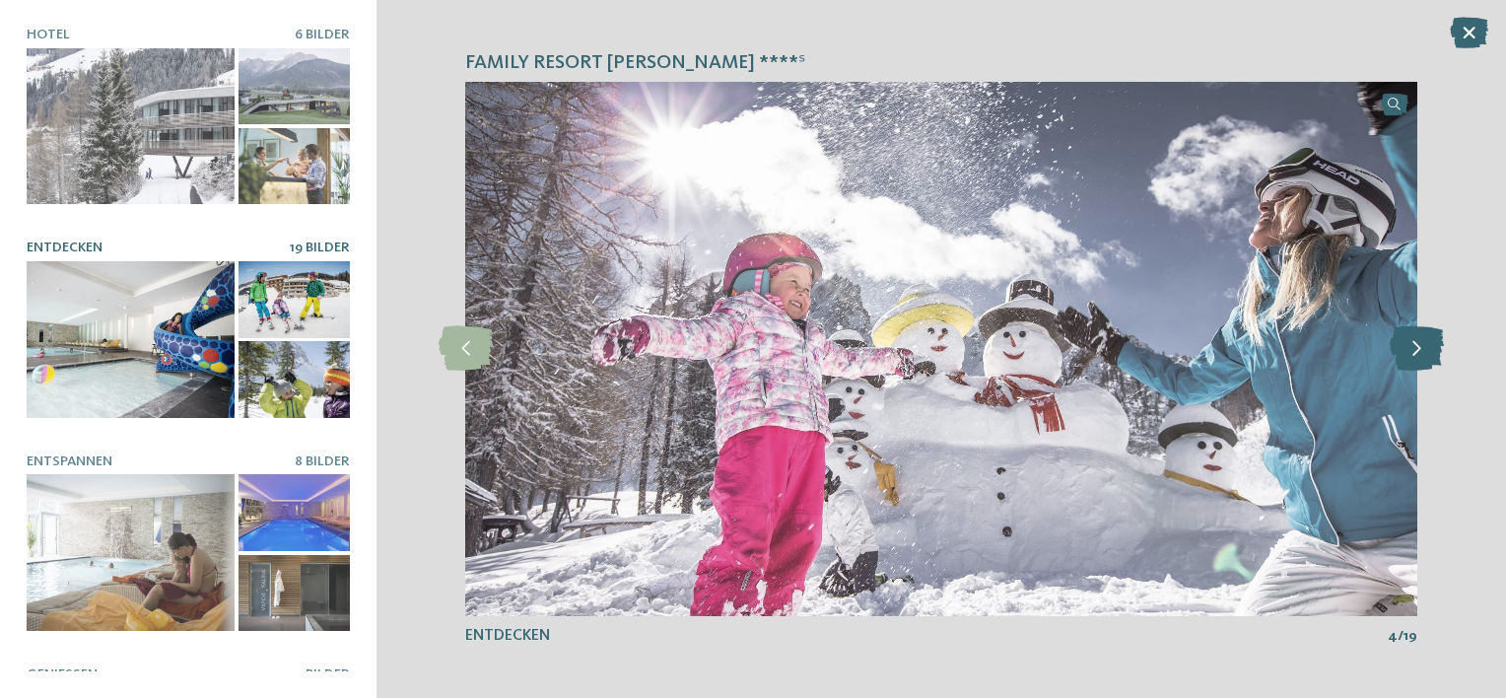
click at [1417, 352] on icon at bounding box center [1417, 348] width 54 height 44
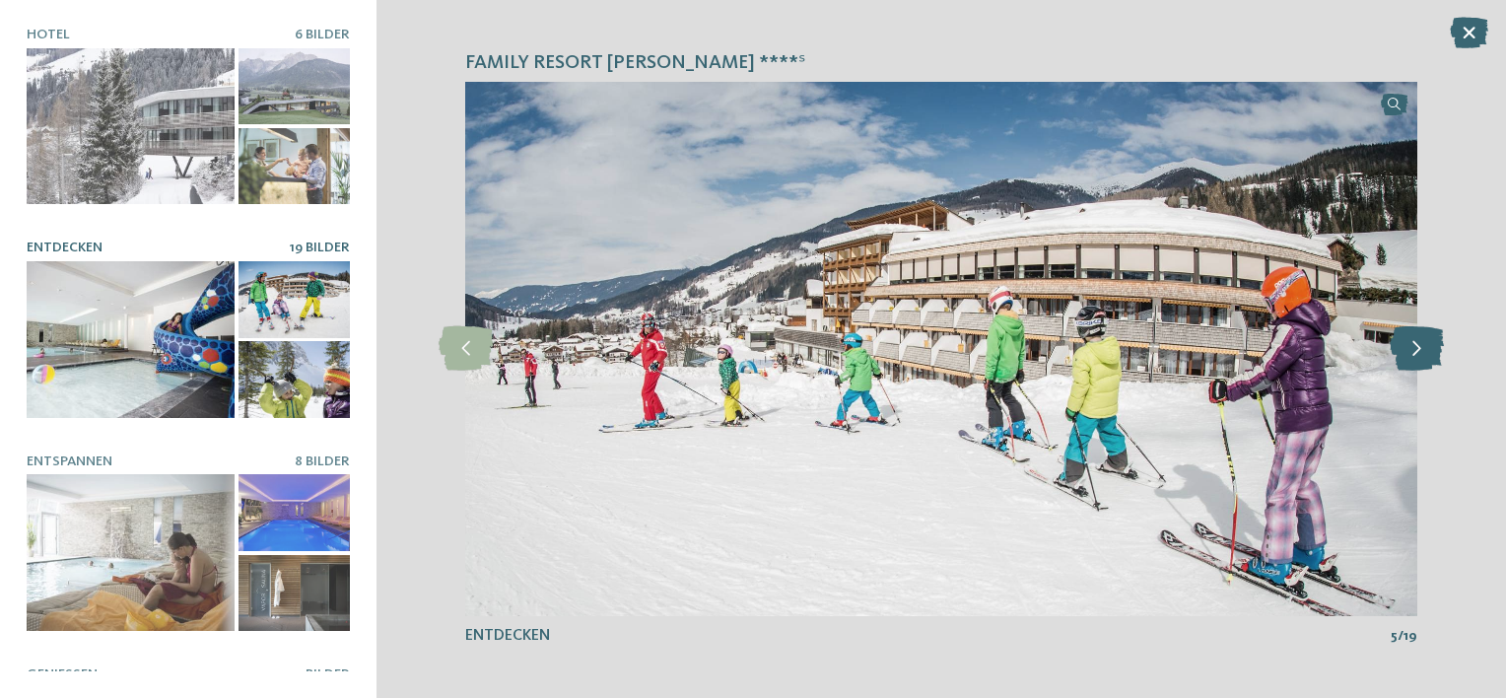
click at [1417, 352] on icon at bounding box center [1417, 348] width 54 height 44
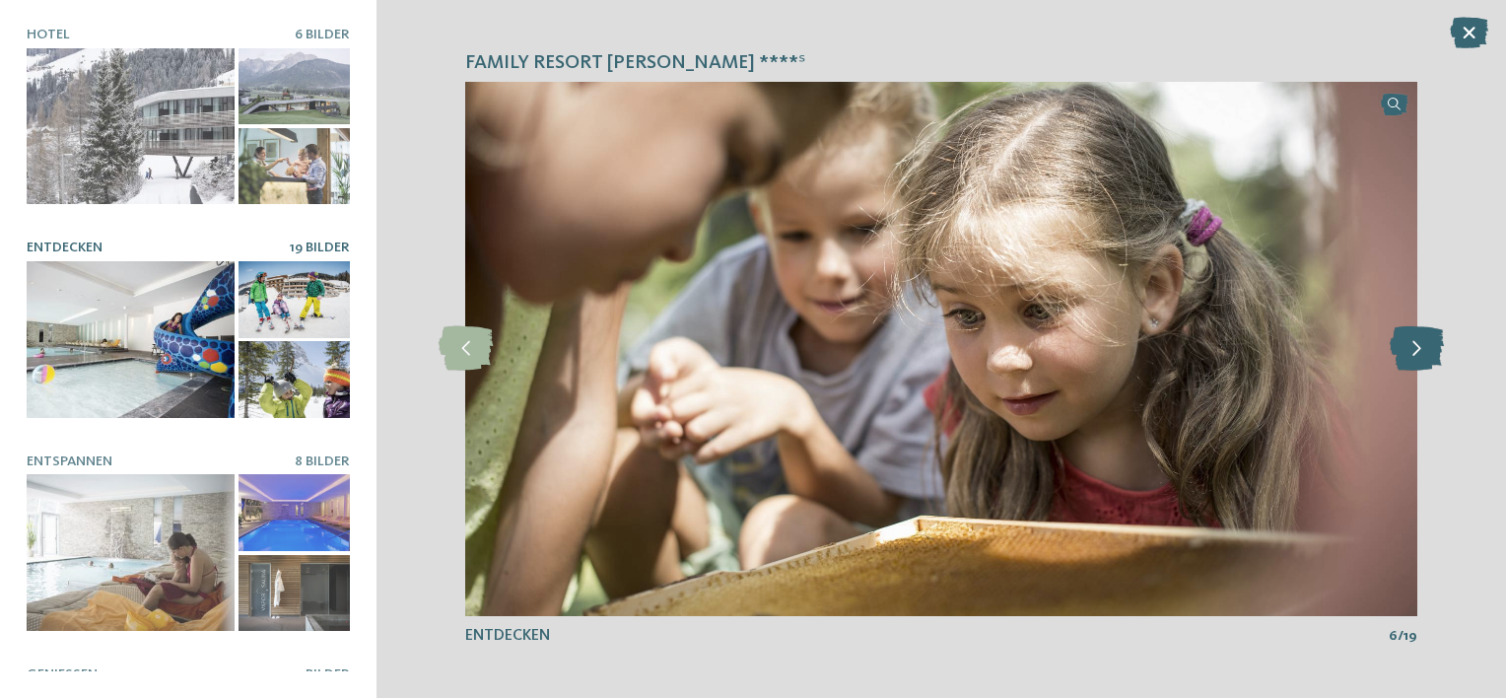
click at [1417, 352] on icon at bounding box center [1417, 348] width 54 height 44
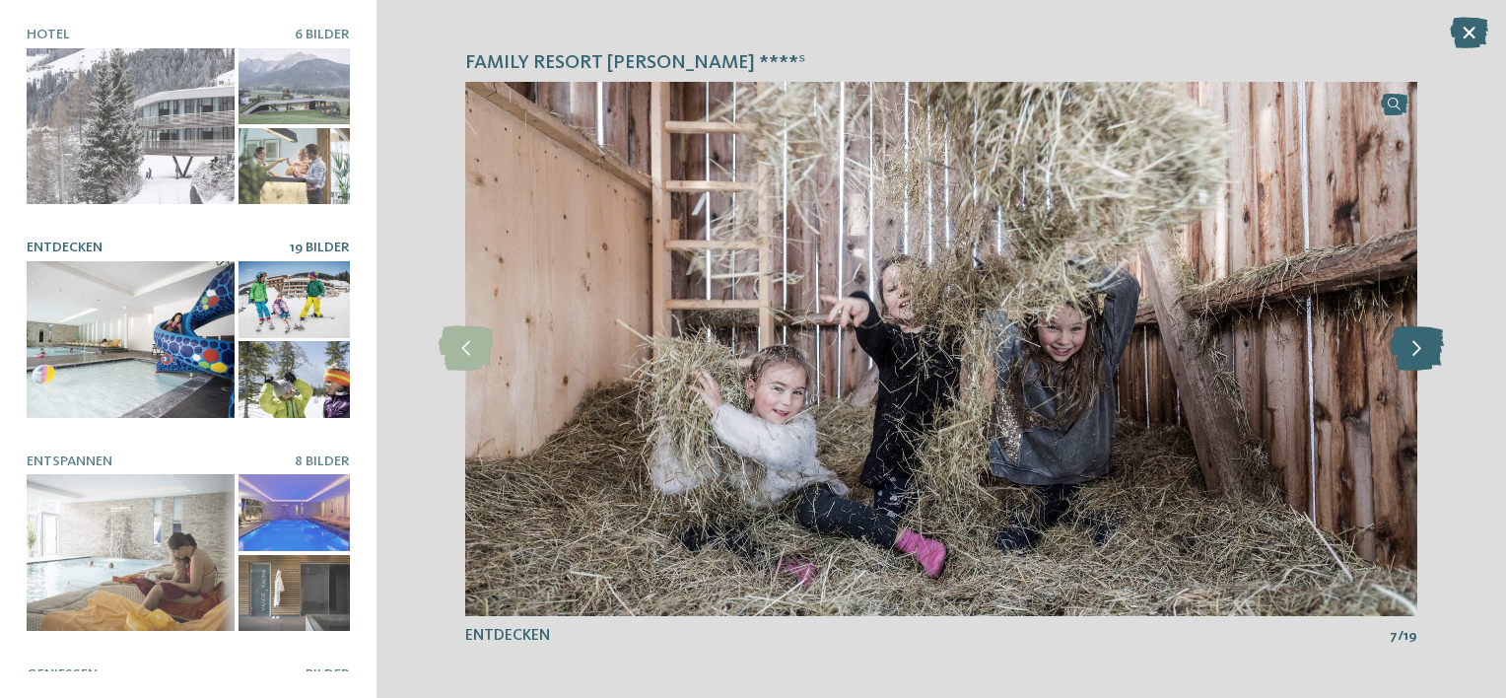
click at [1417, 352] on icon at bounding box center [1417, 348] width 54 height 44
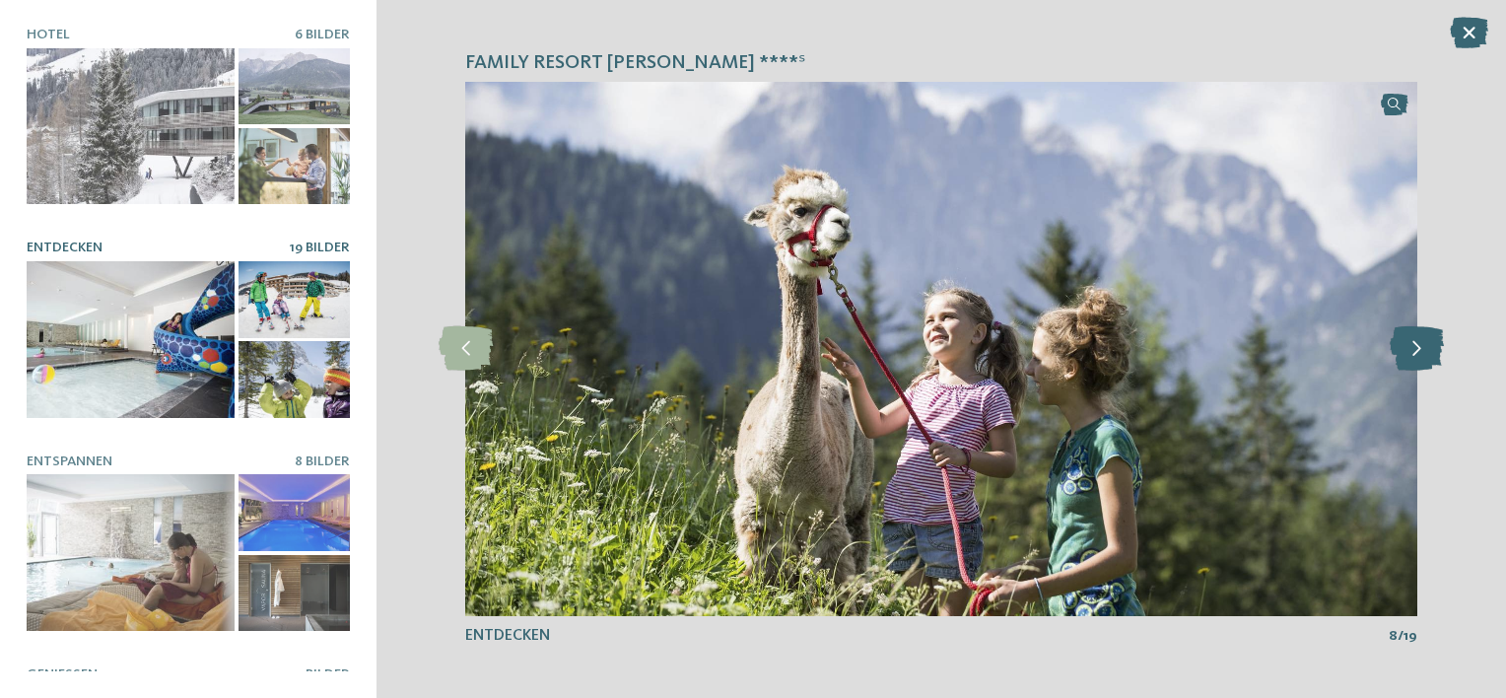
click at [1417, 352] on icon at bounding box center [1417, 348] width 54 height 44
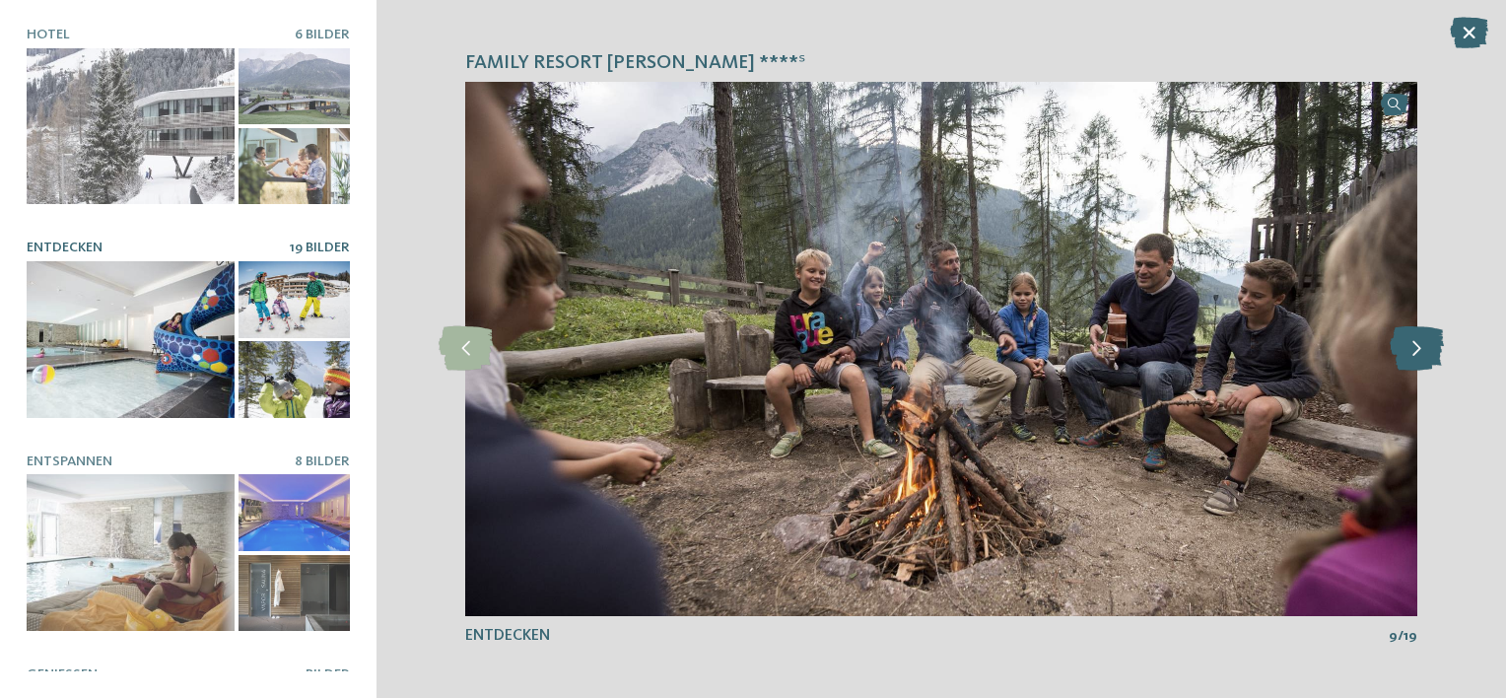
click at [1417, 352] on icon at bounding box center [1417, 348] width 54 height 44
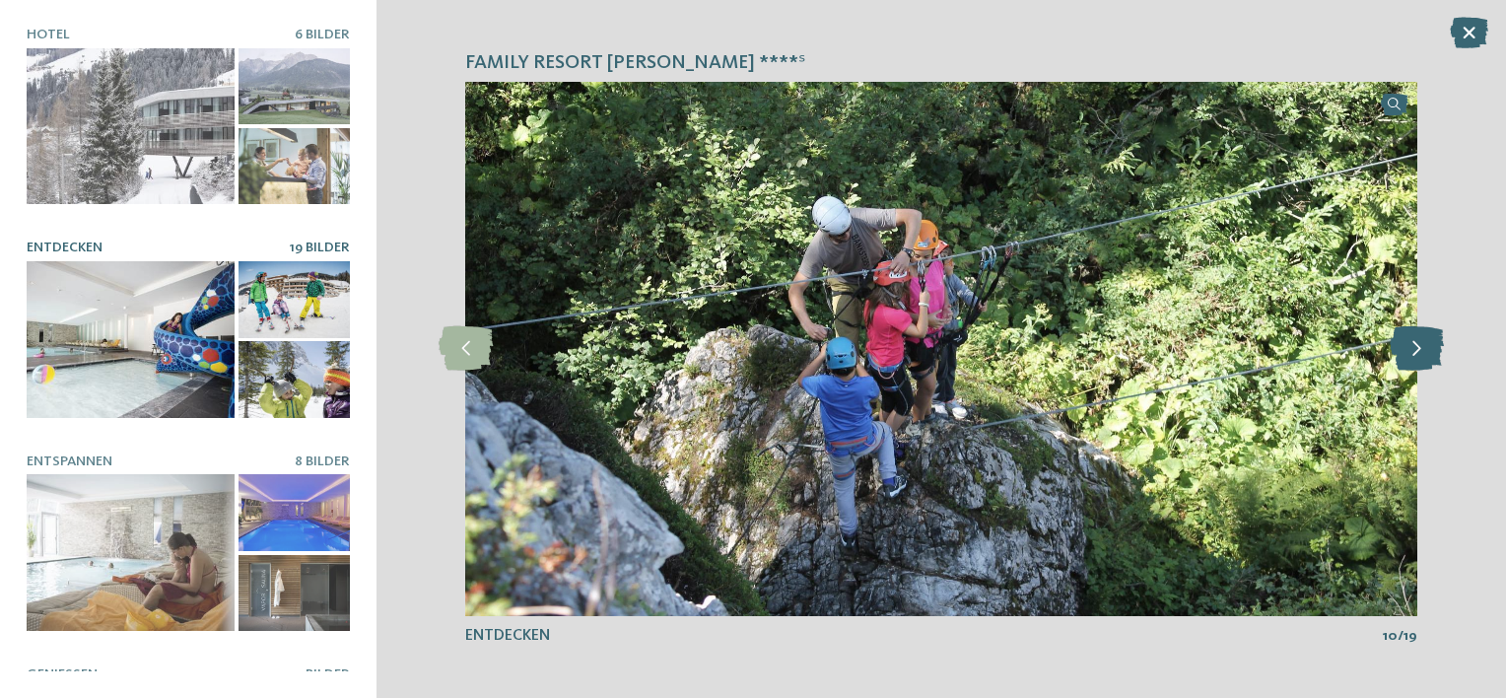
click at [1417, 352] on icon at bounding box center [1417, 348] width 54 height 44
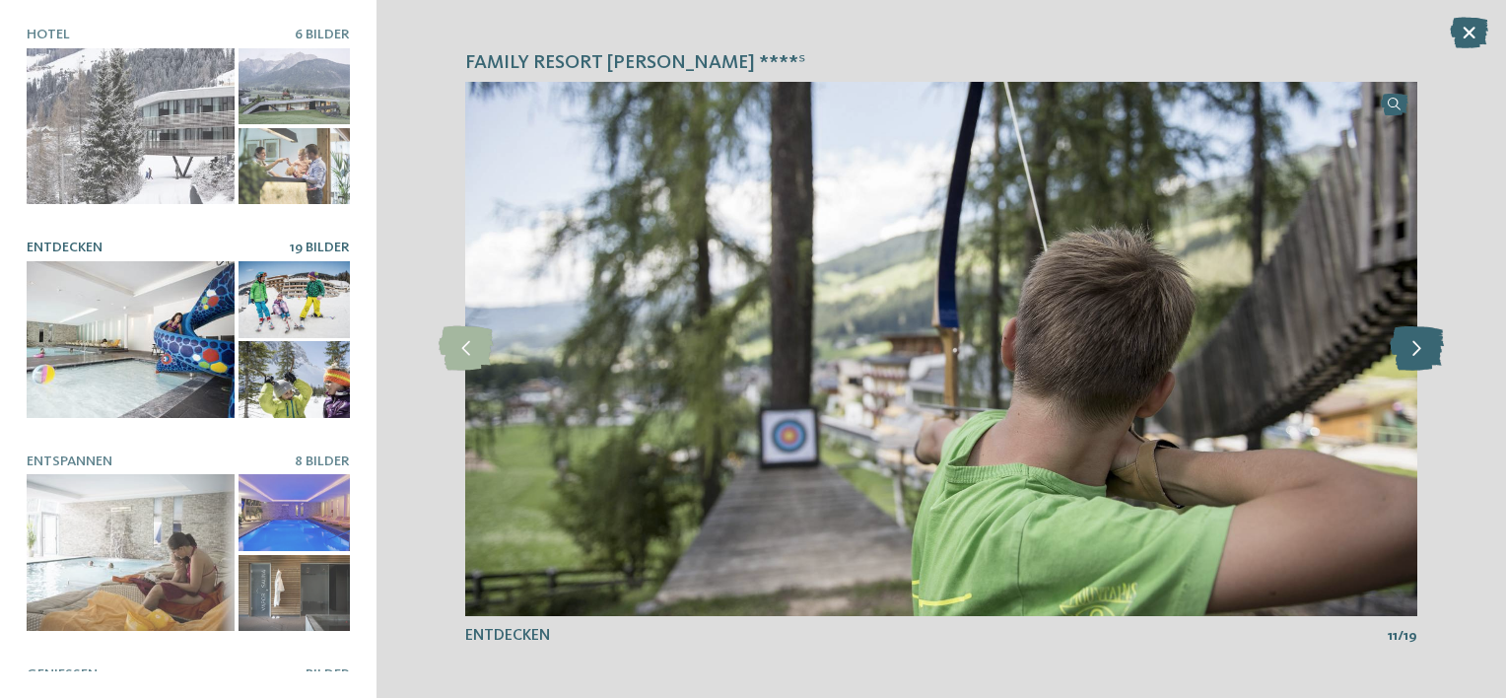
click at [1417, 352] on icon at bounding box center [1417, 348] width 54 height 44
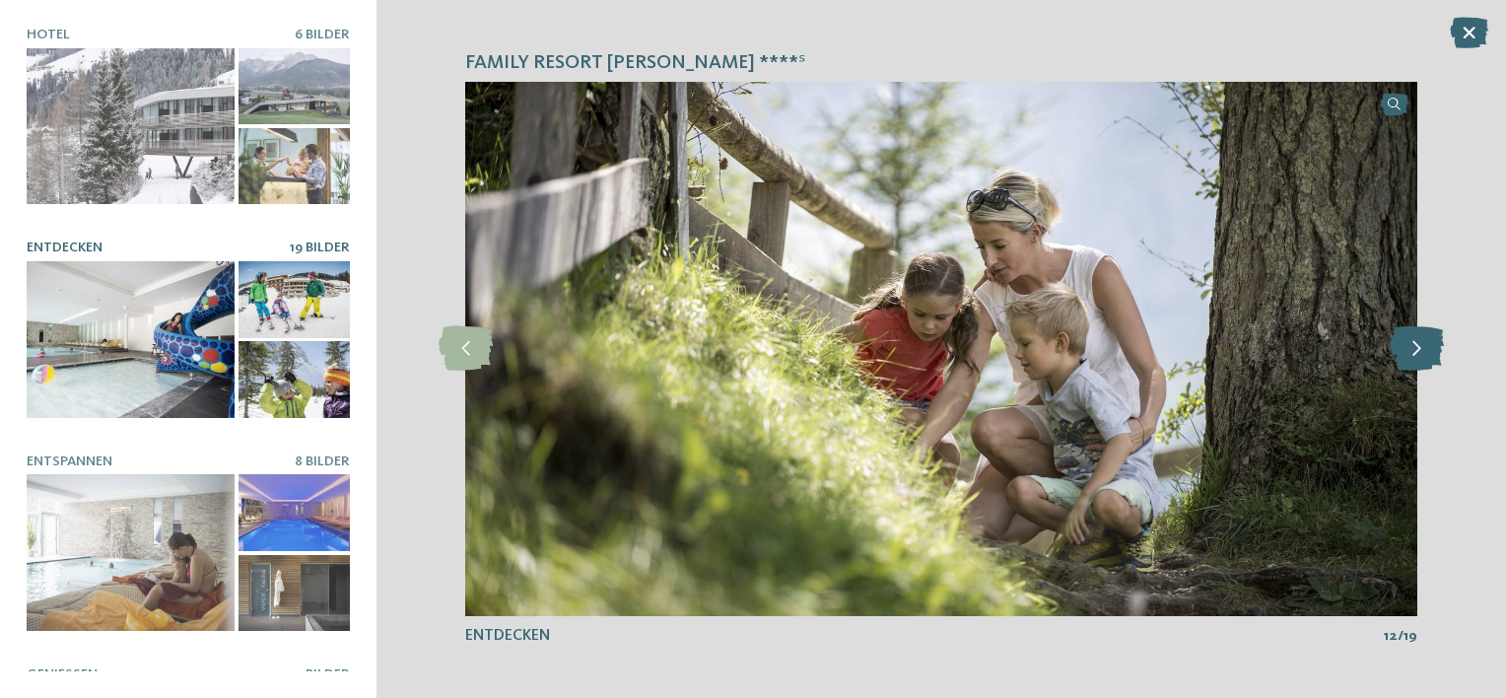
click at [1417, 352] on icon at bounding box center [1417, 348] width 54 height 44
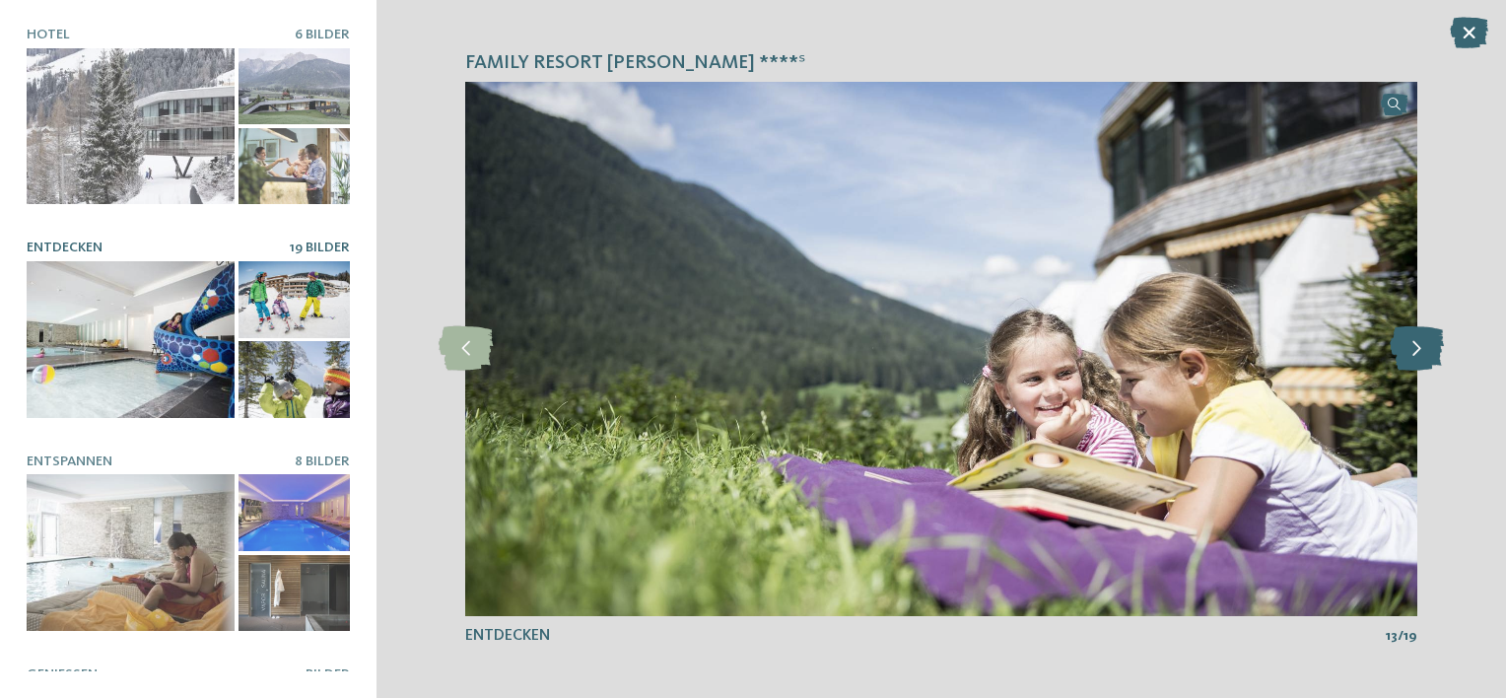
click at [1417, 352] on icon at bounding box center [1417, 348] width 54 height 44
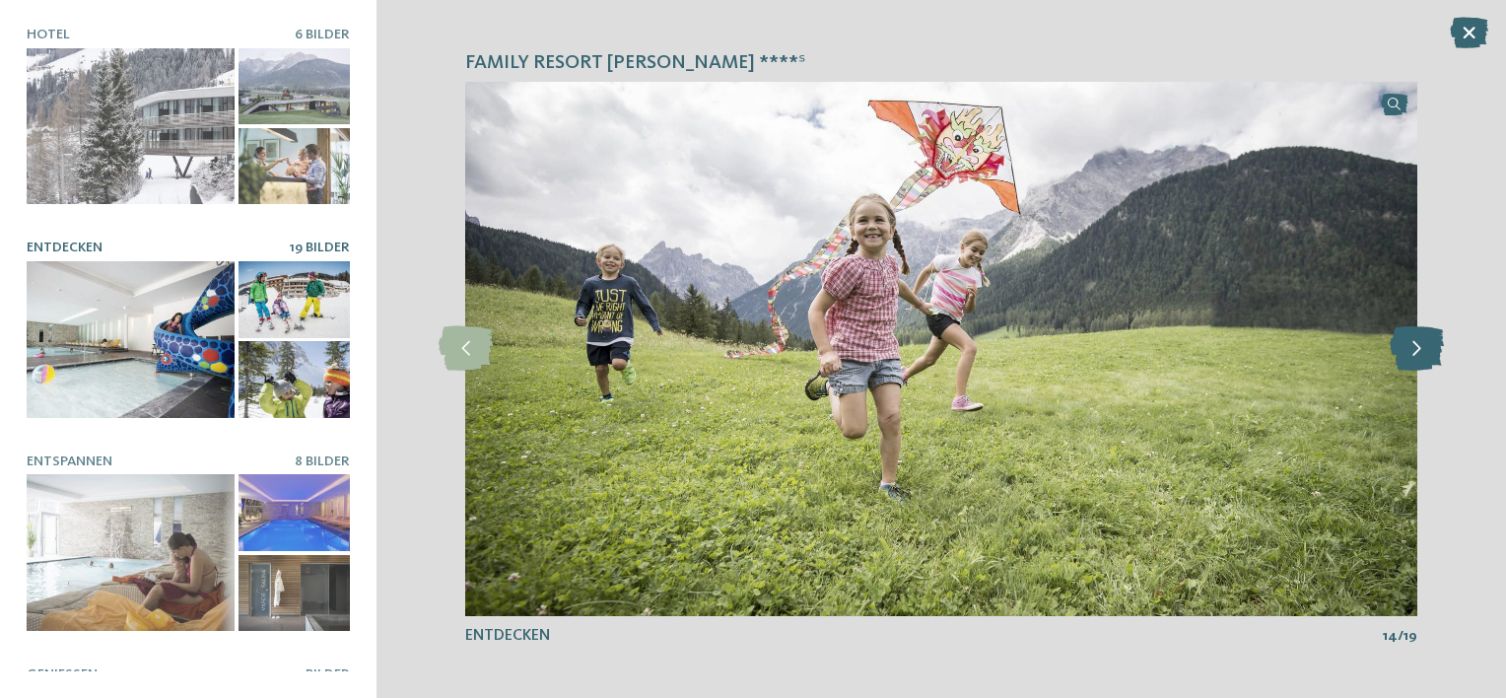
click at [1417, 352] on icon at bounding box center [1417, 348] width 54 height 44
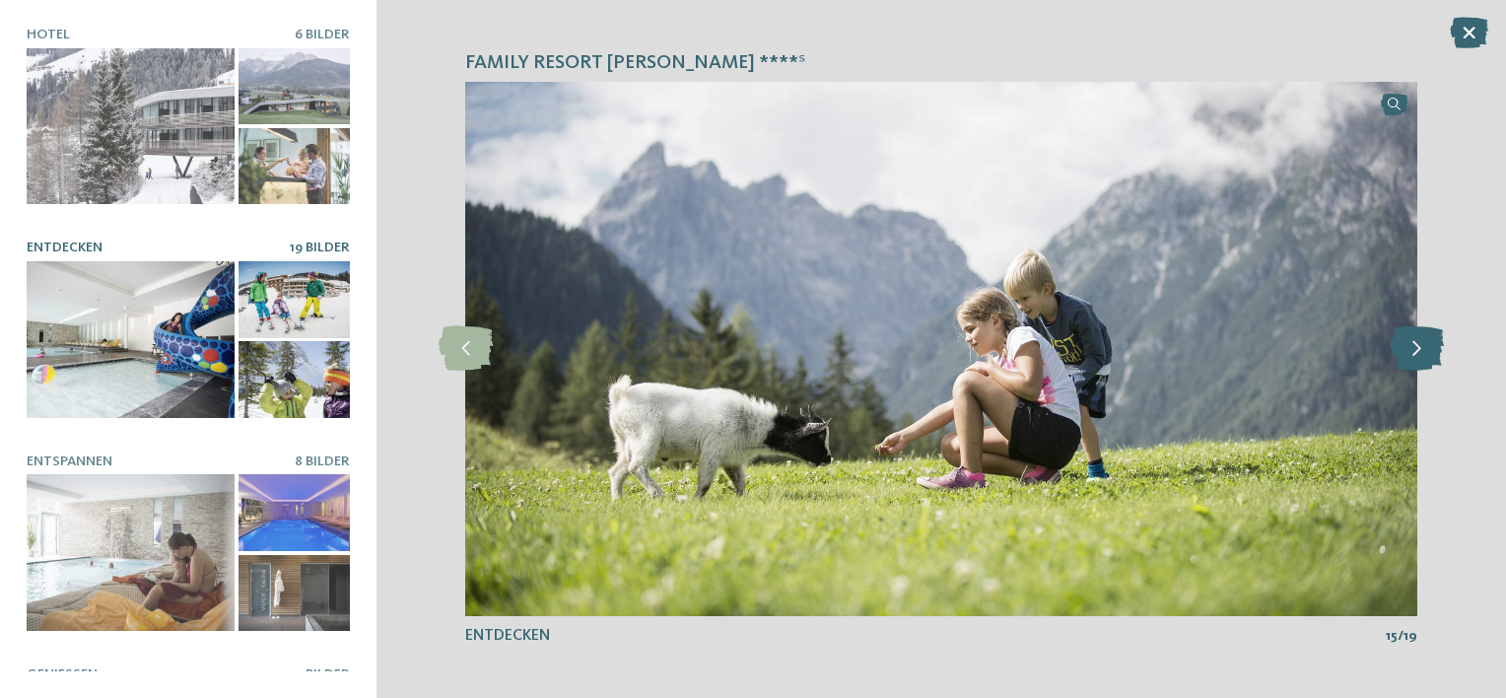
click at [1417, 352] on icon at bounding box center [1417, 348] width 54 height 44
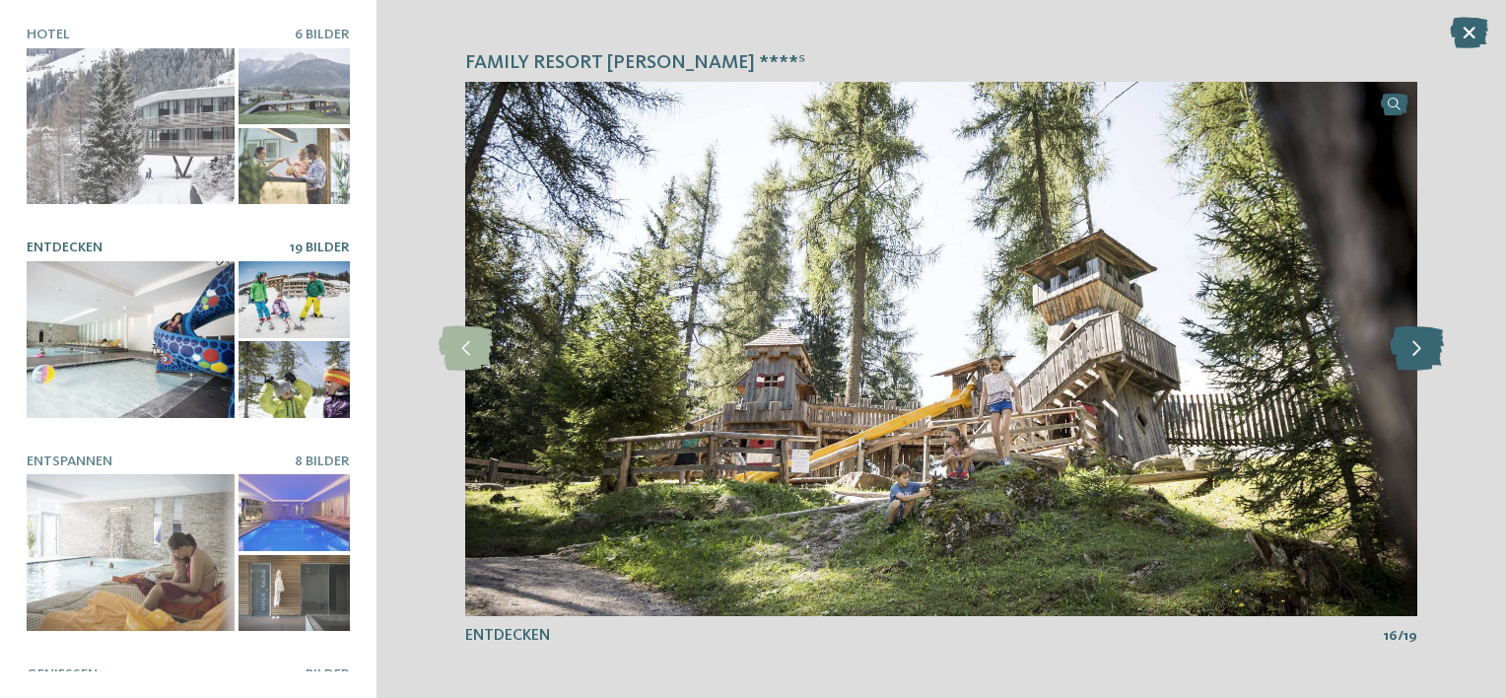
click at [1417, 352] on icon at bounding box center [1417, 348] width 54 height 44
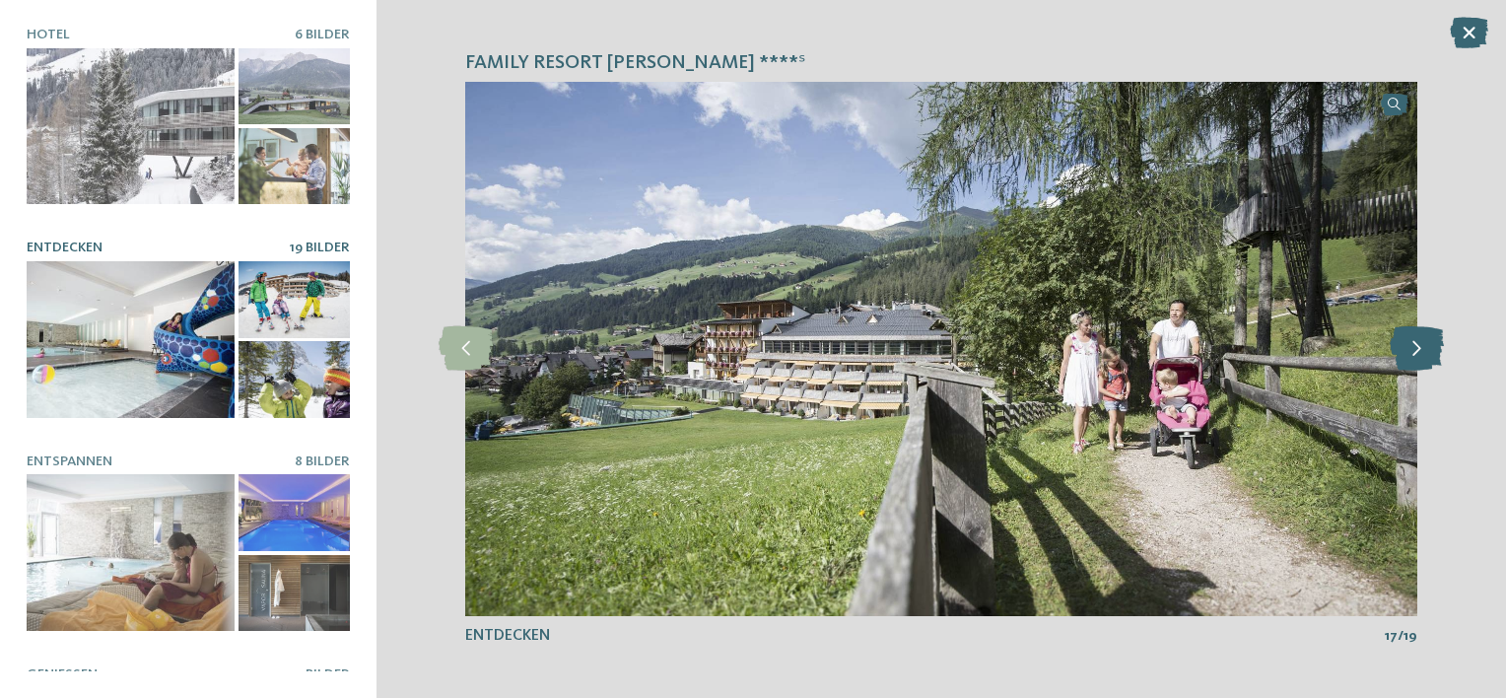
click at [1417, 352] on icon at bounding box center [1417, 348] width 54 height 44
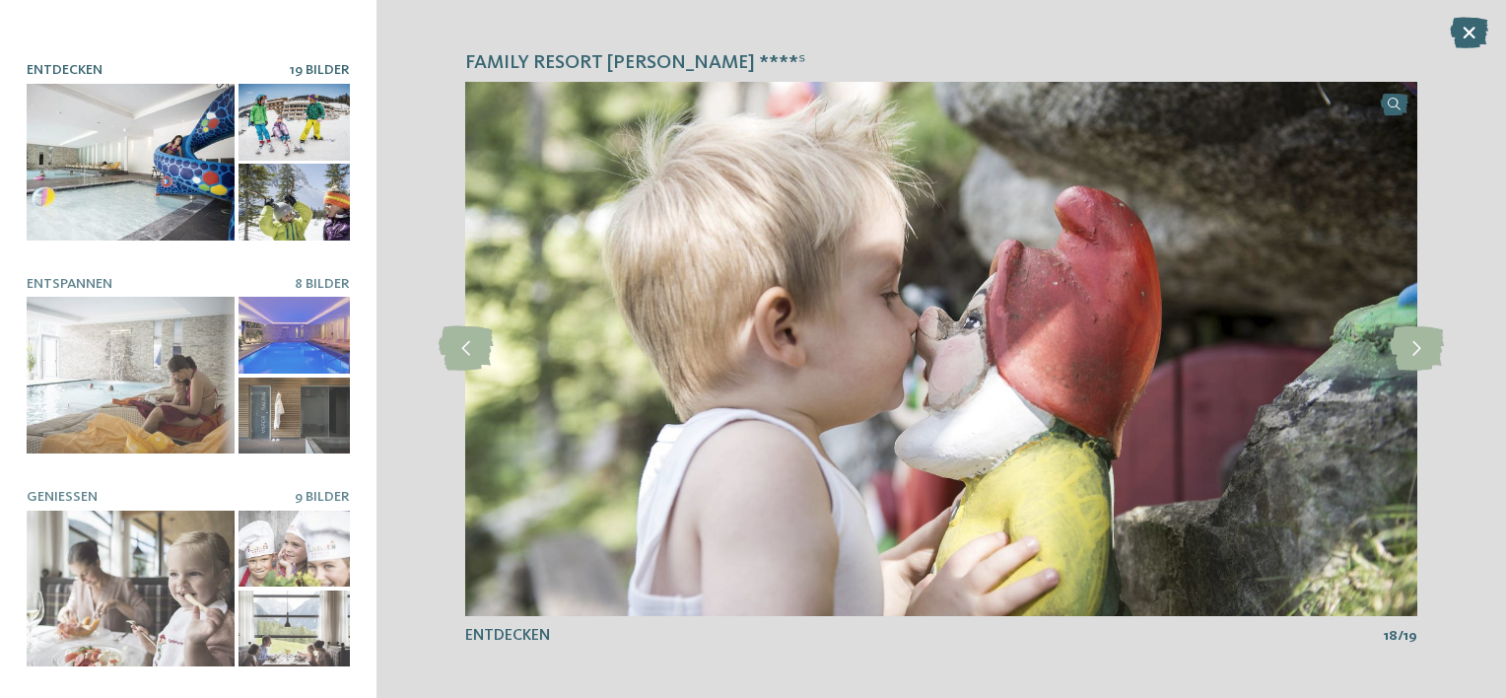
scroll to position [197, 0]
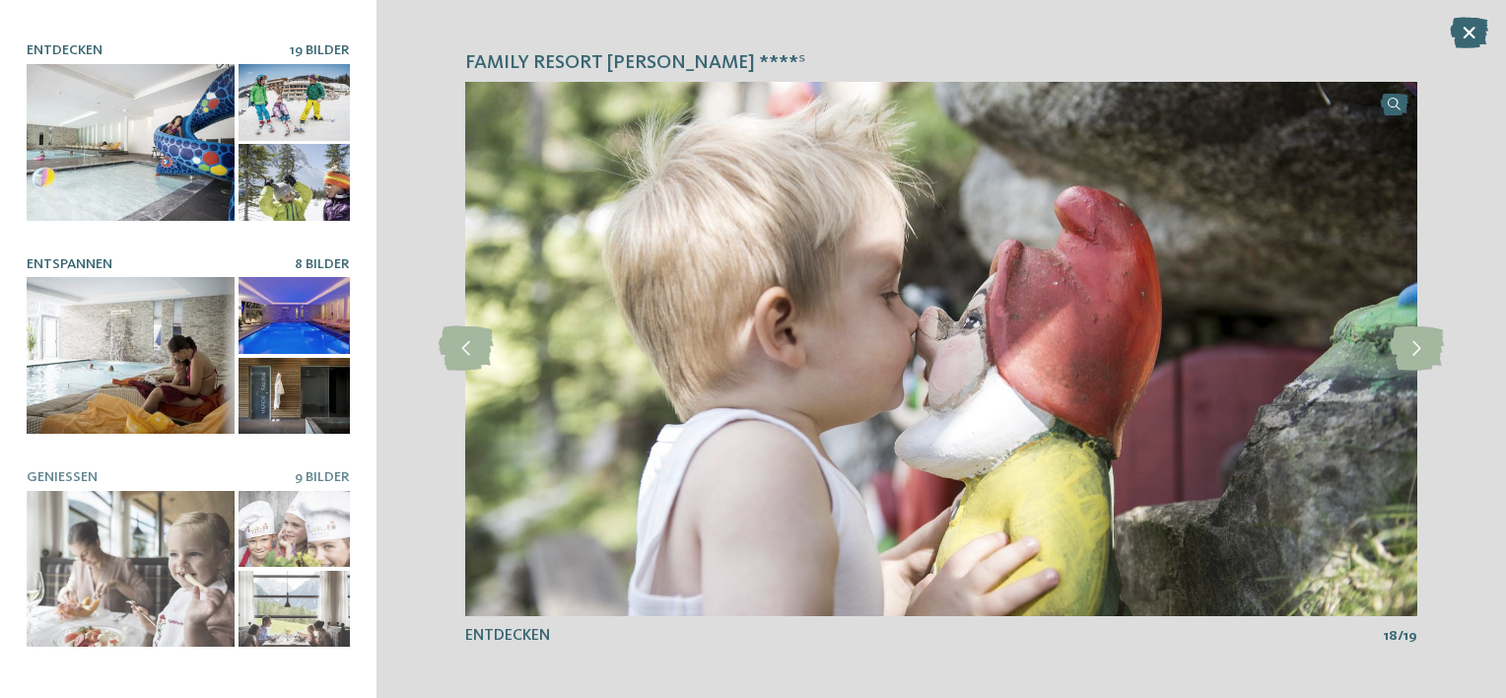
click at [168, 338] on div at bounding box center [131, 355] width 208 height 157
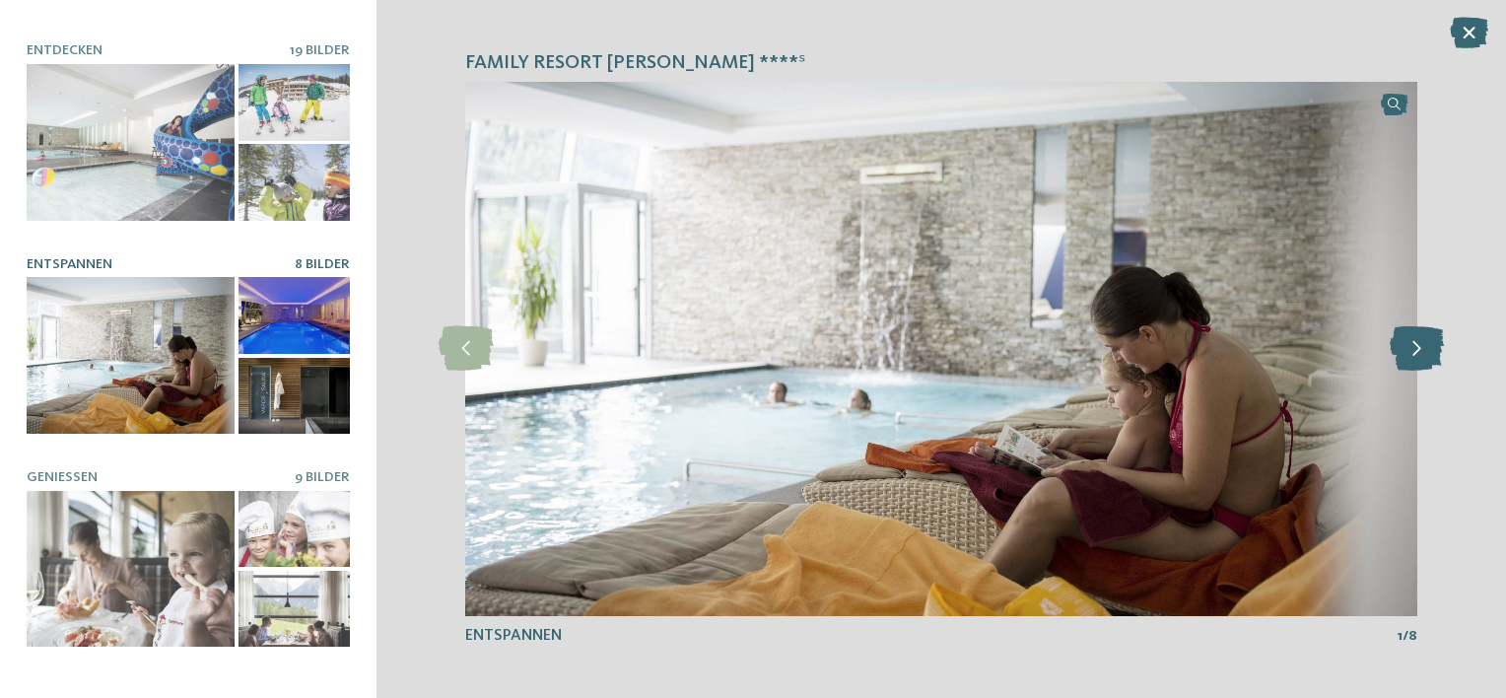
click at [1419, 343] on icon at bounding box center [1417, 348] width 54 height 44
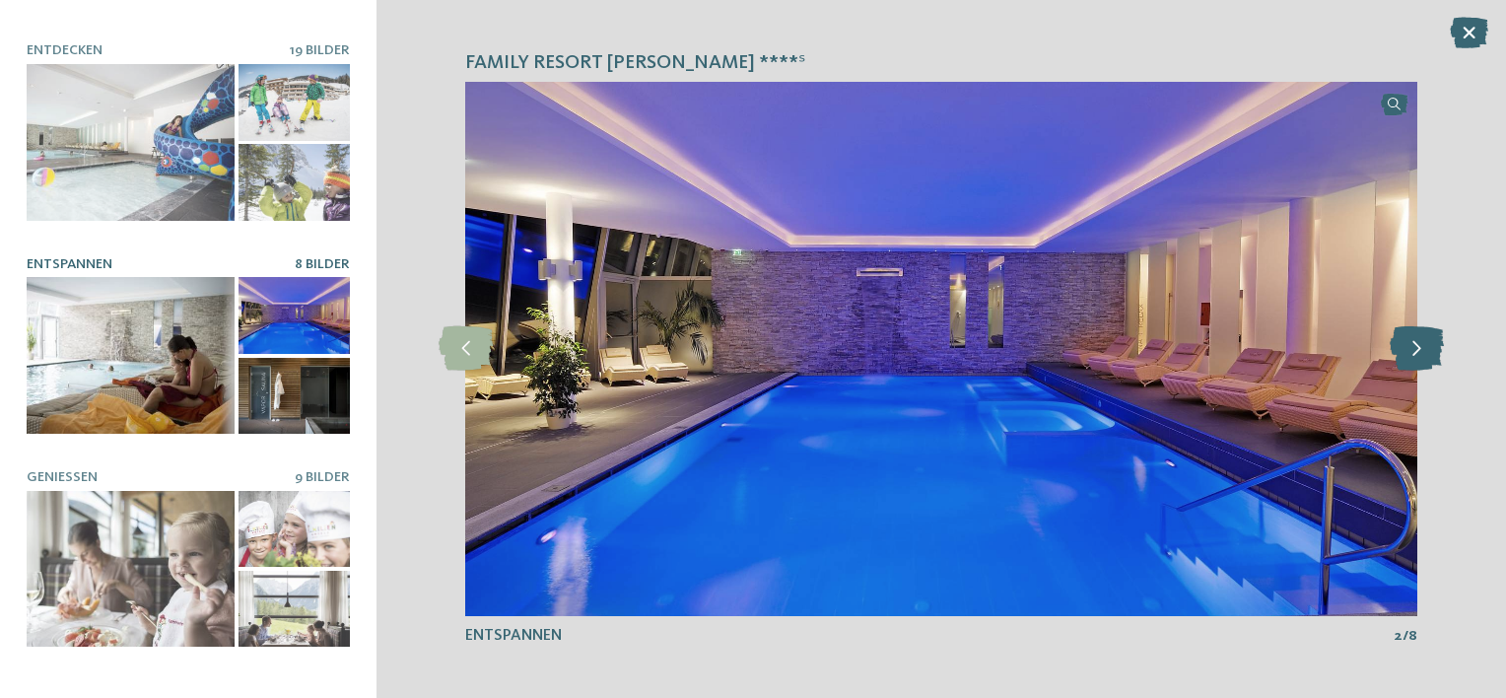
click at [1419, 343] on icon at bounding box center [1417, 348] width 54 height 44
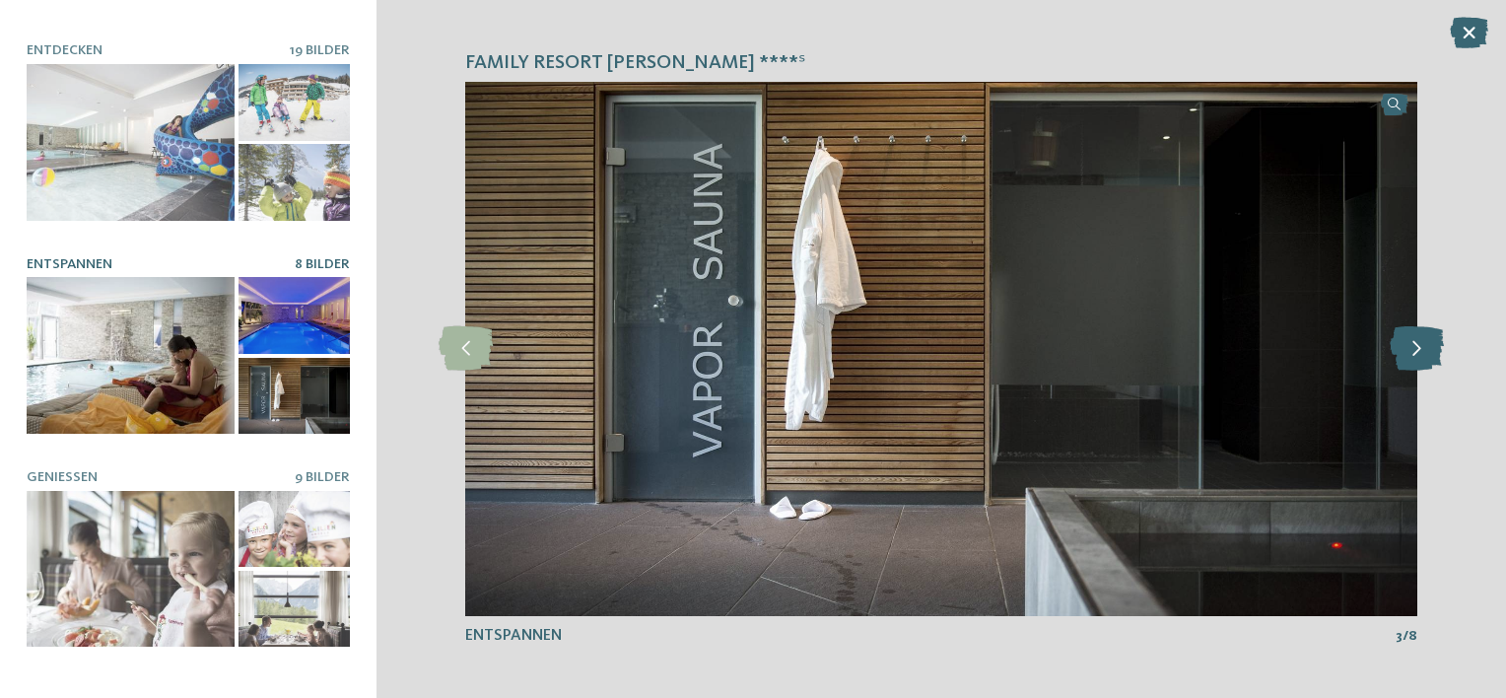
click at [1419, 343] on icon at bounding box center [1417, 348] width 54 height 44
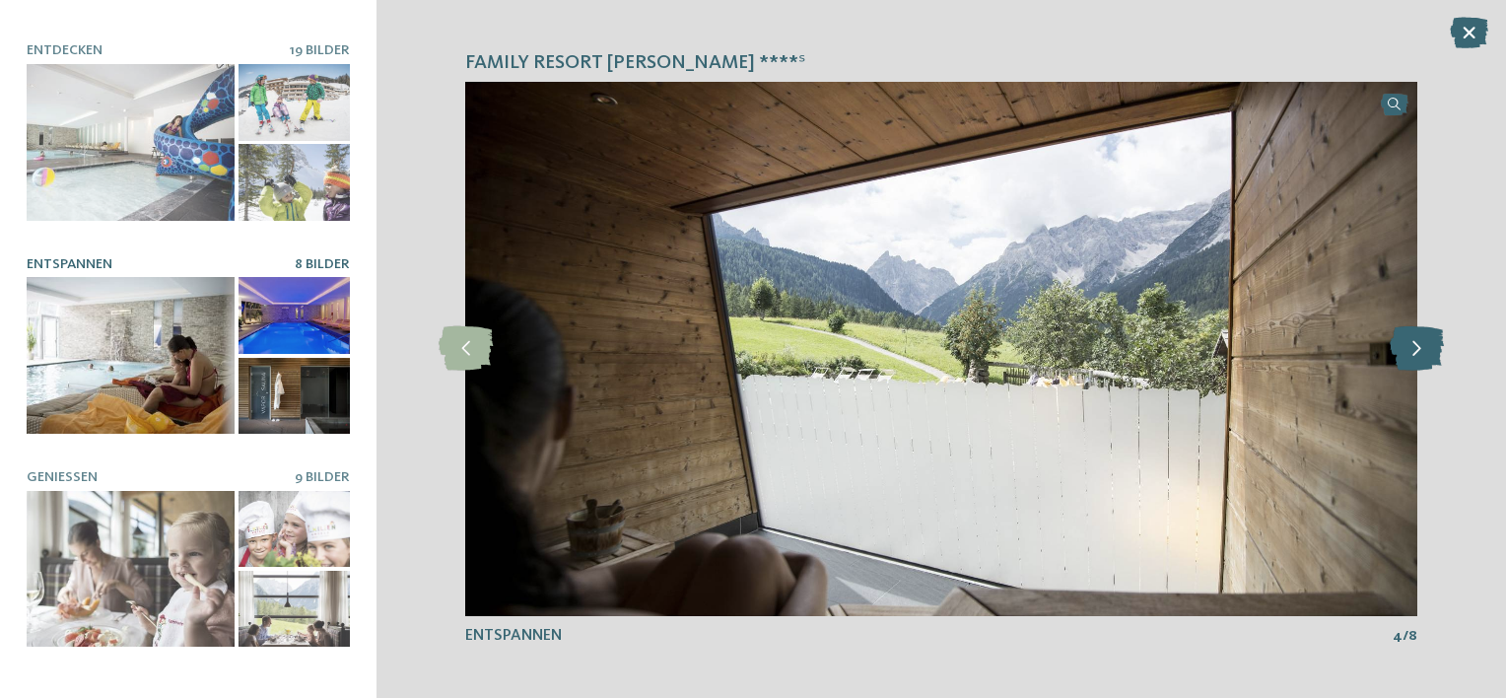
click at [1419, 343] on icon at bounding box center [1417, 348] width 54 height 44
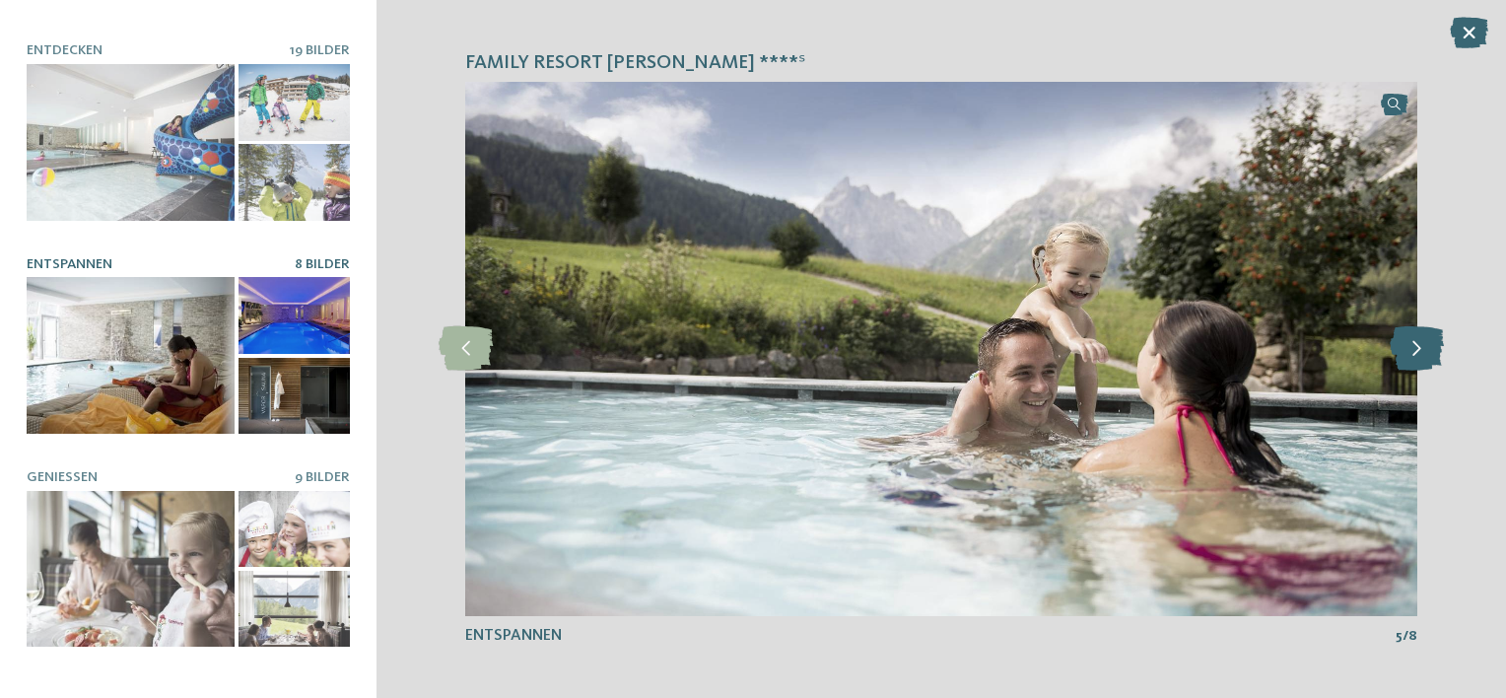
click at [1419, 343] on icon at bounding box center [1417, 348] width 54 height 44
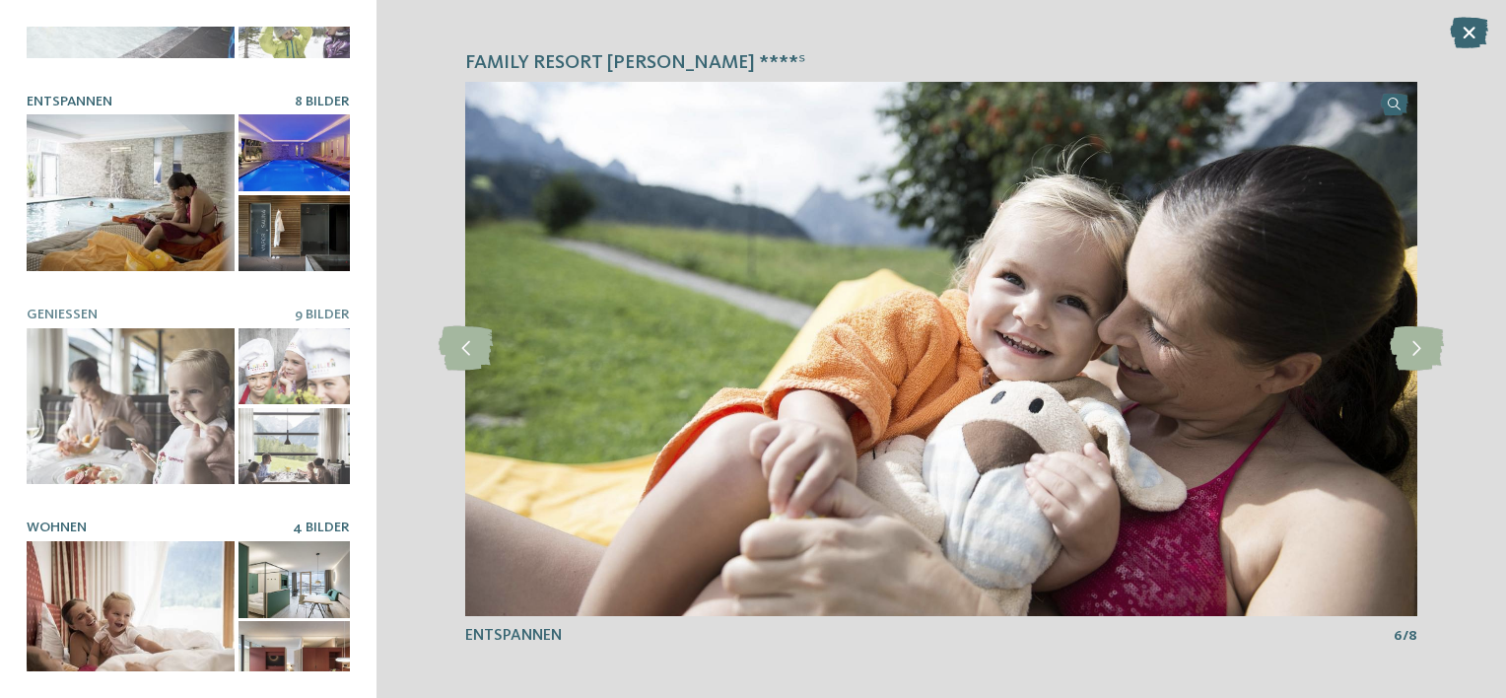
scroll to position [361, 0]
